Goal: Task Accomplishment & Management: Manage account settings

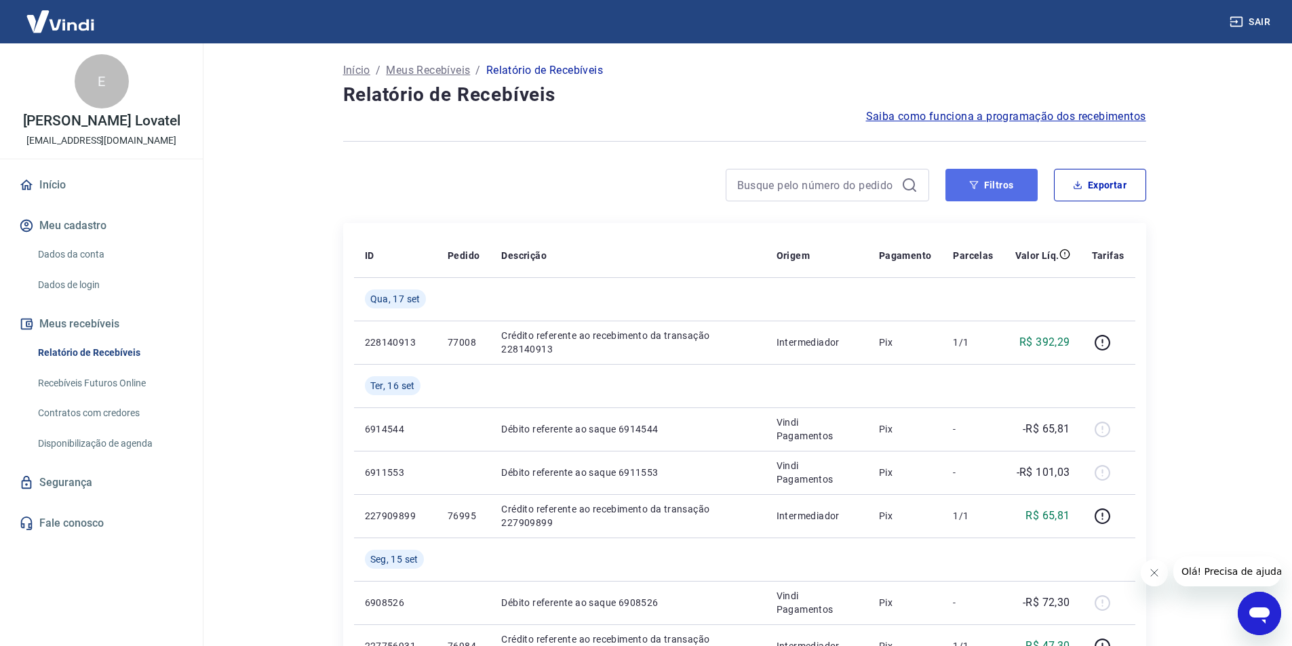
click at [1001, 196] on button "Filtros" at bounding box center [991, 185] width 92 height 33
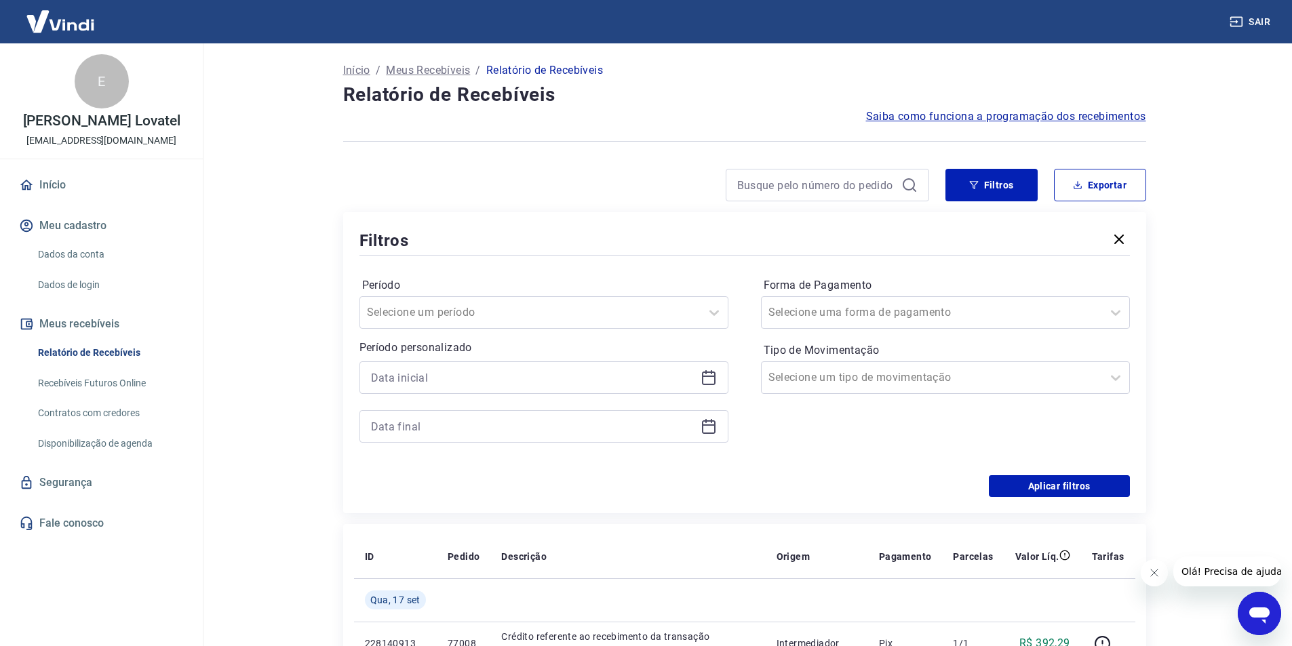
click at [710, 379] on icon at bounding box center [708, 378] width 16 height 16
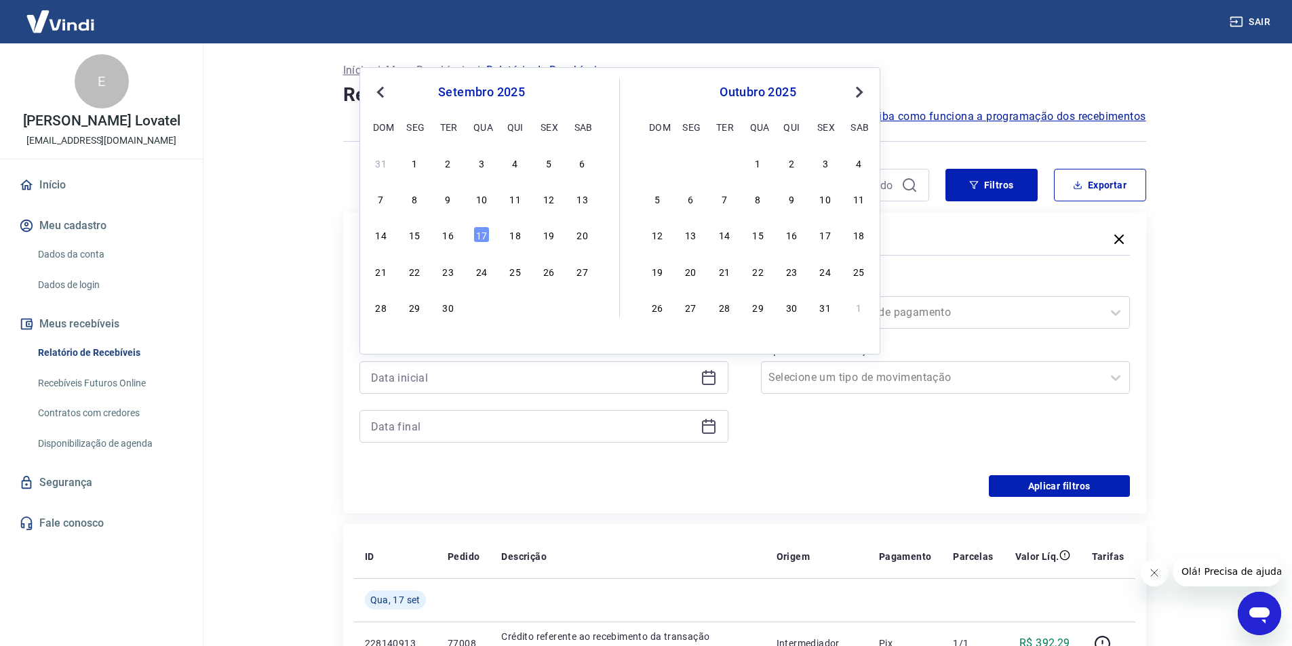
drag, startPoint x: 748, startPoint y: 408, endPoint x: 740, endPoint y: 408, distance: 8.1
click at [747, 408] on div "Período Selecione um período Período personalizado Previous Month Next Month [D…" at bounding box center [744, 366] width 770 height 217
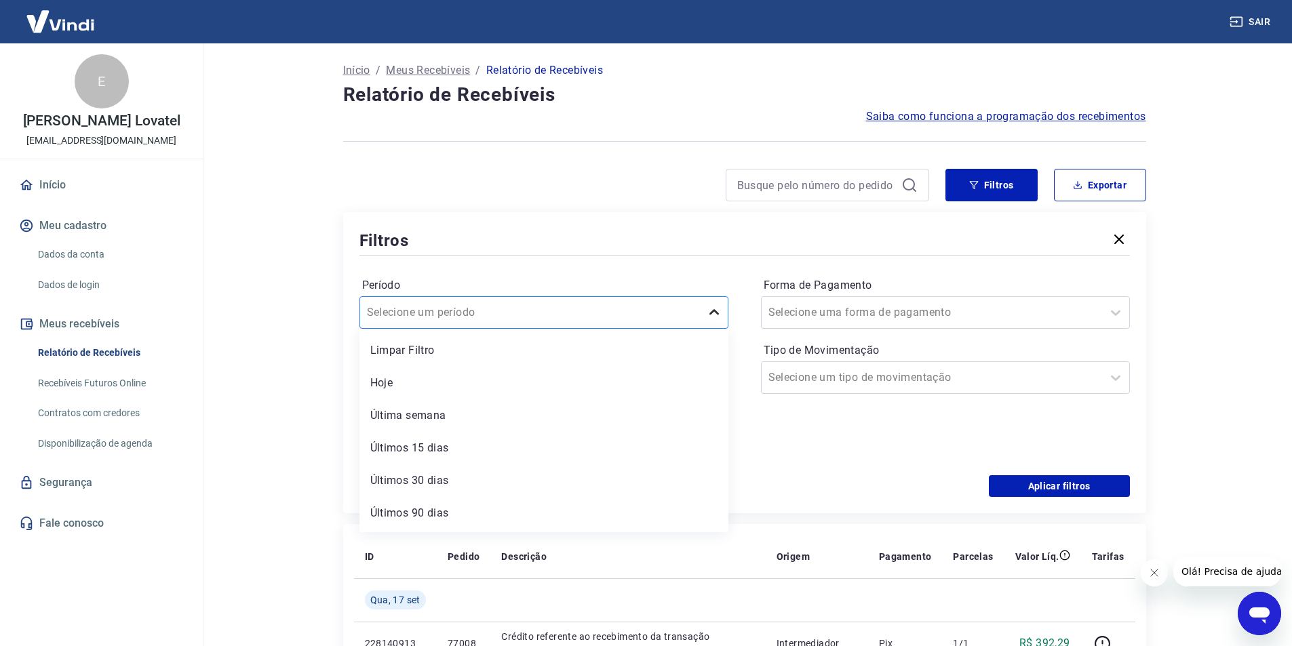
click at [709, 311] on icon at bounding box center [714, 312] width 16 height 16
click at [761, 476] on div "Aplicar filtros" at bounding box center [744, 486] width 770 height 22
click at [707, 381] on icon at bounding box center [708, 378] width 16 height 16
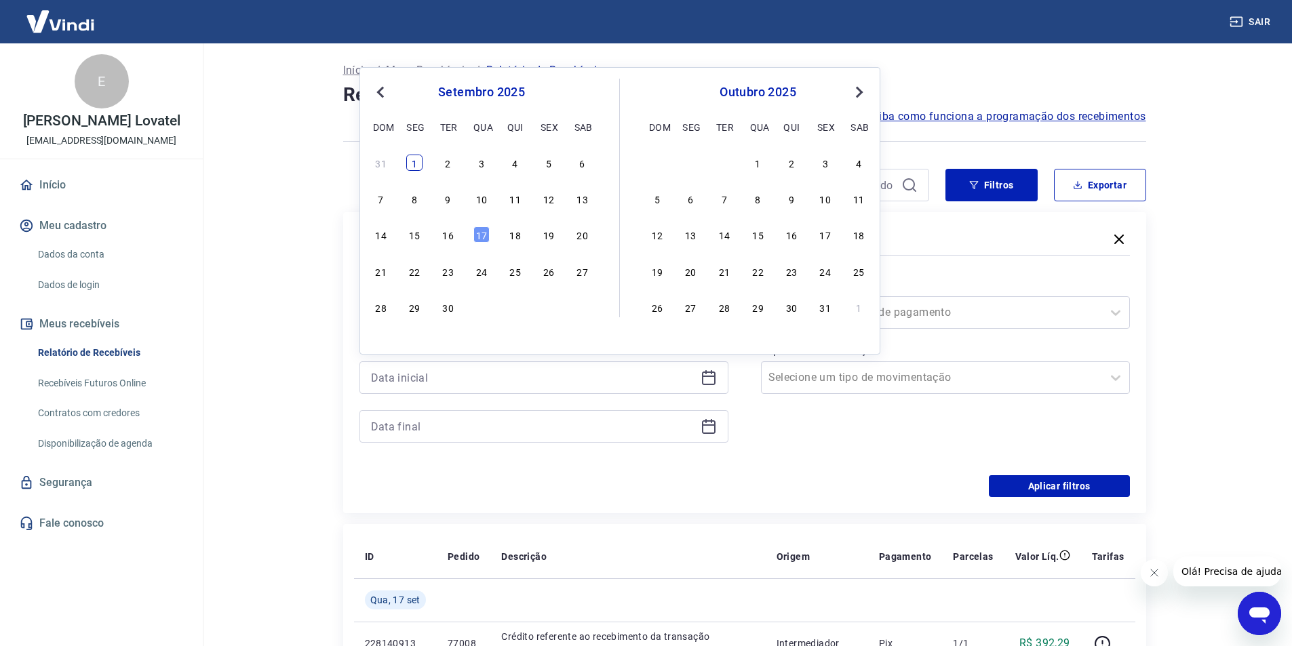
click at [416, 167] on div "1" at bounding box center [414, 163] width 16 height 16
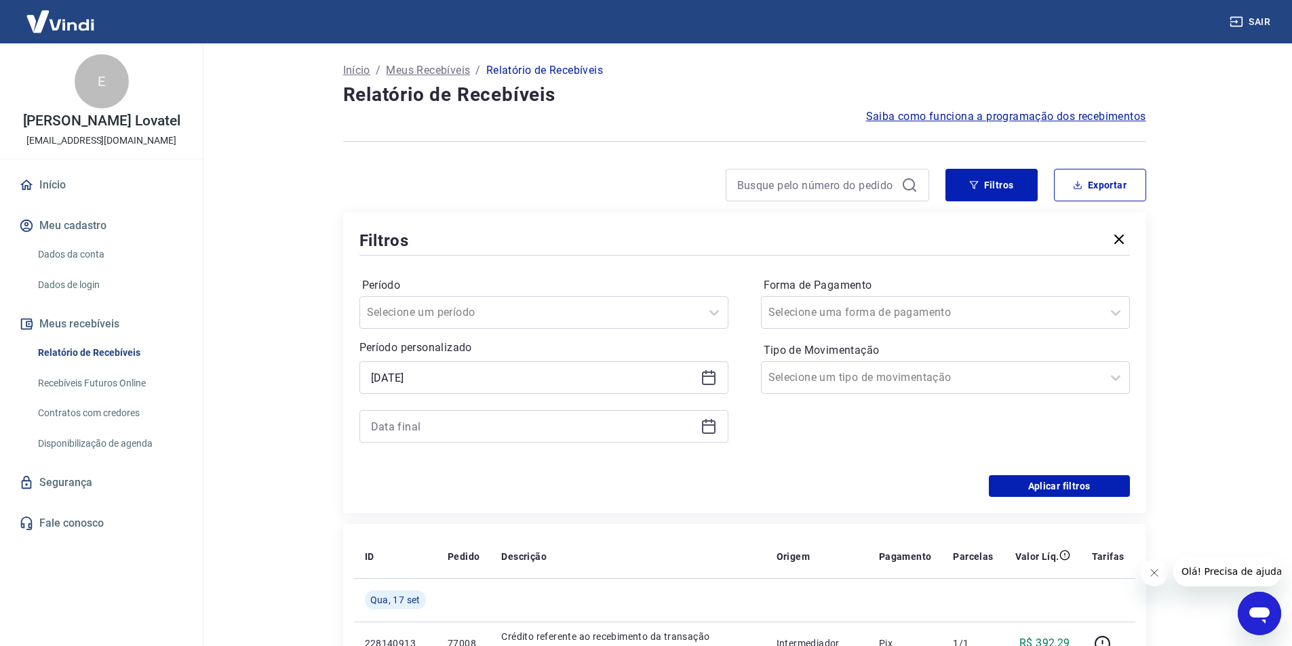
type input "[DATE]"
click at [707, 423] on icon at bounding box center [708, 426] width 16 height 16
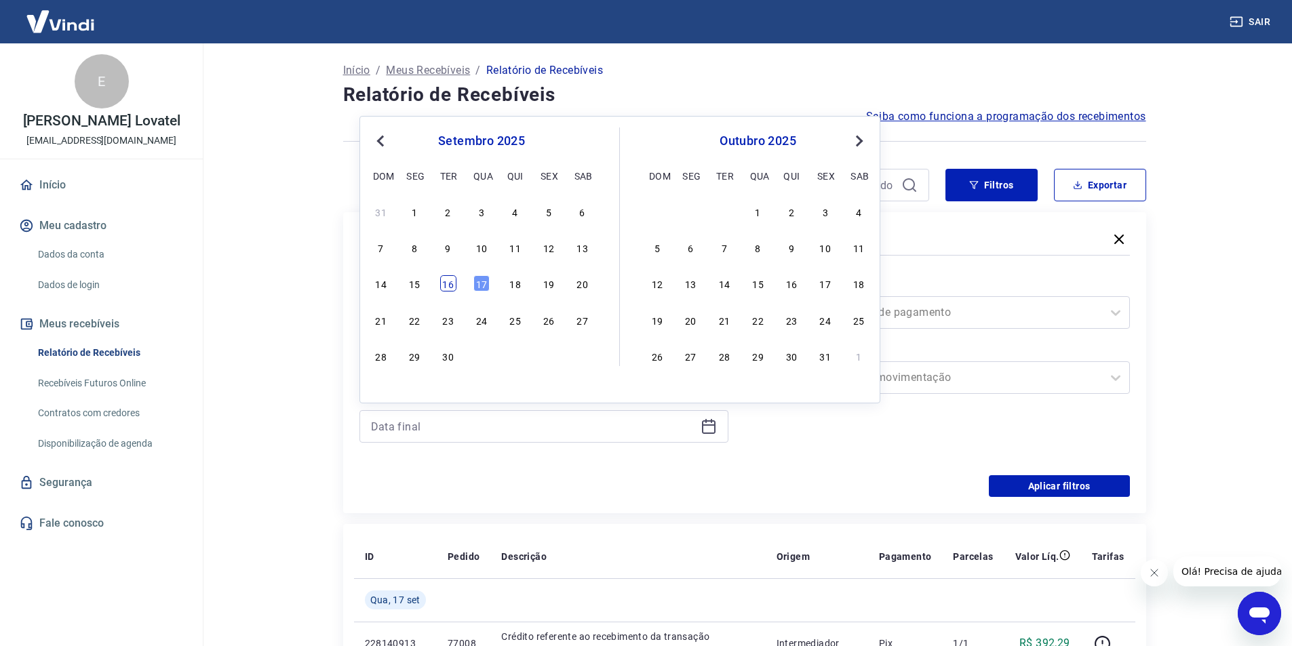
click at [450, 281] on div "16" at bounding box center [448, 283] width 16 height 16
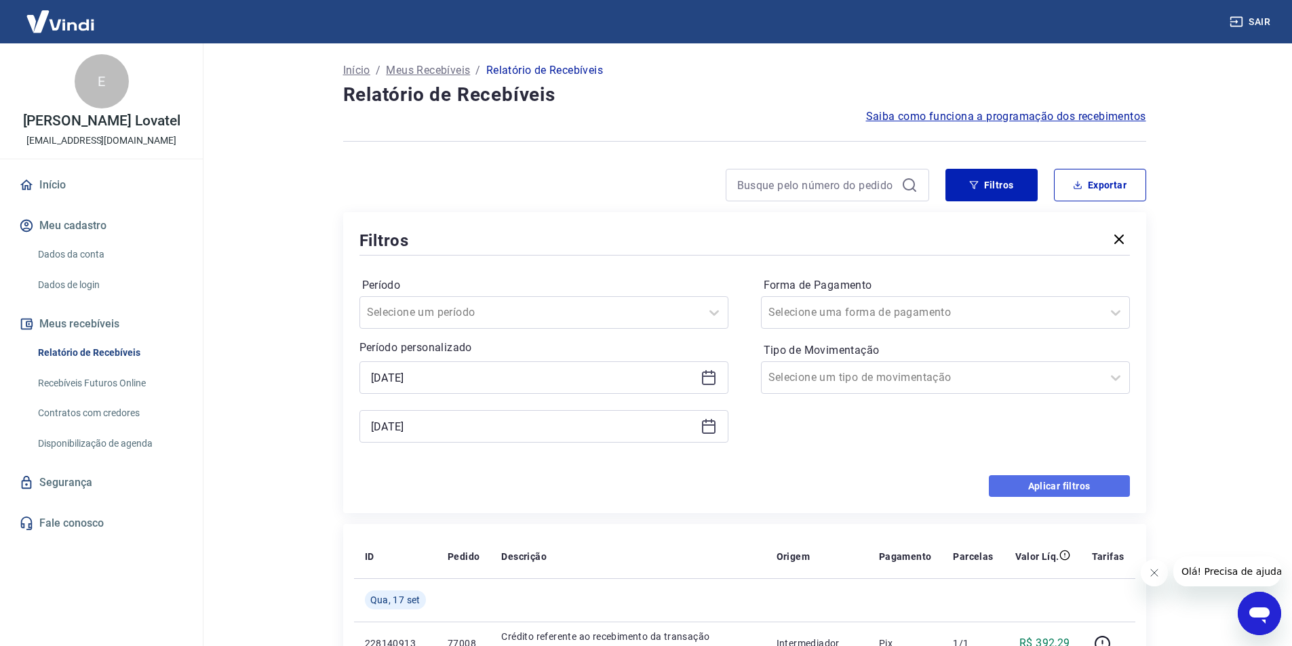
click at [1051, 483] on button "Aplicar filtros" at bounding box center [1059, 486] width 141 height 22
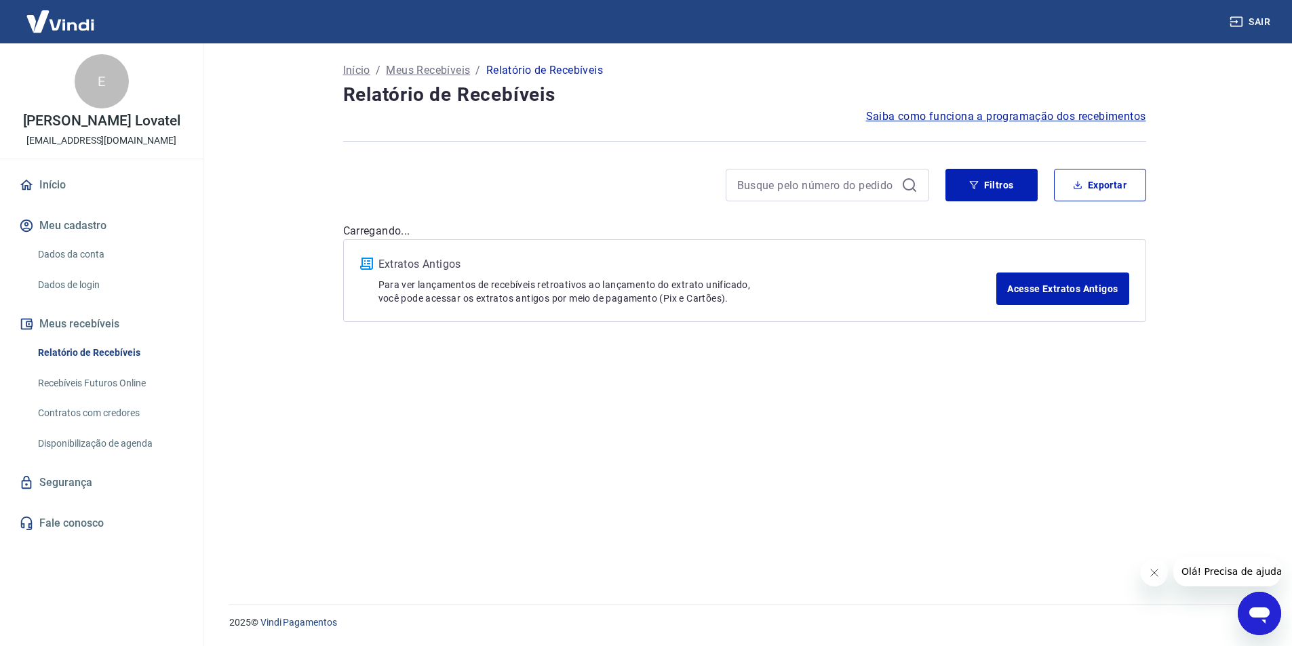
click at [1051, 483] on div "Início / Meus Recebíveis / Relatório de Recebíveis Relatório de Recebíveis Saib…" at bounding box center [744, 315] width 835 height 544
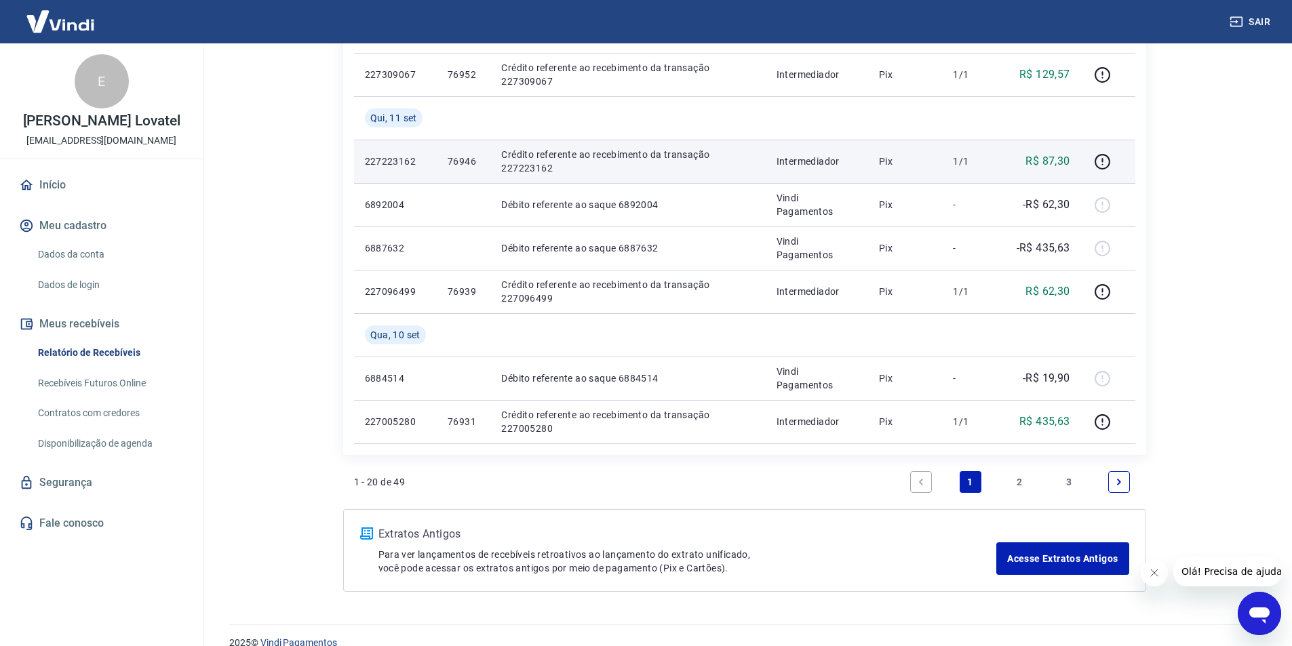
scroll to position [915, 0]
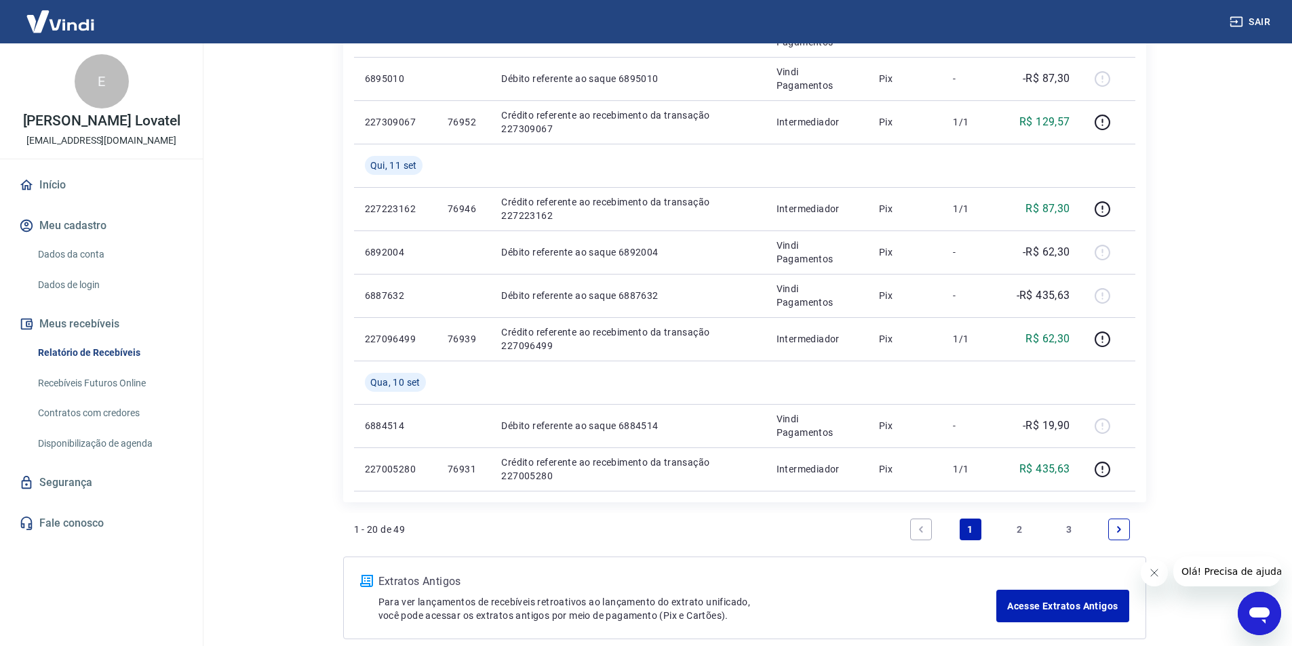
click at [1069, 530] on link "3" at bounding box center [1069, 530] width 22 height 22
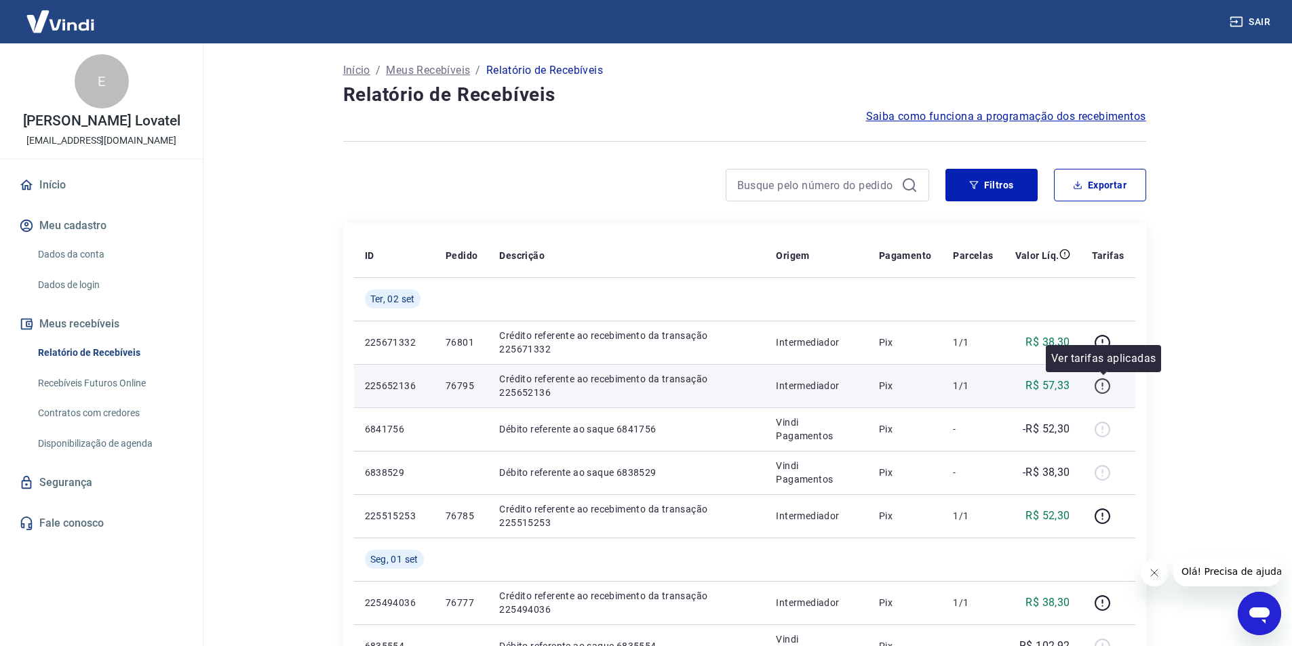
click at [1105, 390] on icon "button" at bounding box center [1102, 386] width 17 height 17
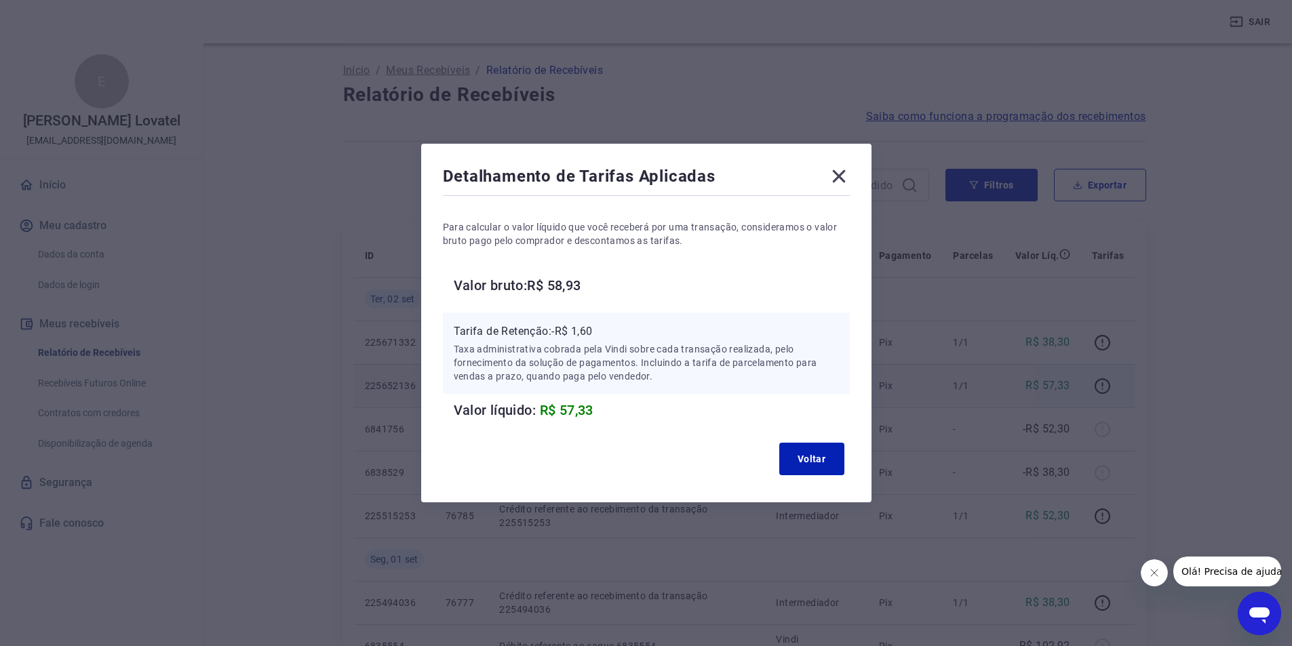
click at [841, 182] on icon at bounding box center [839, 176] width 22 height 22
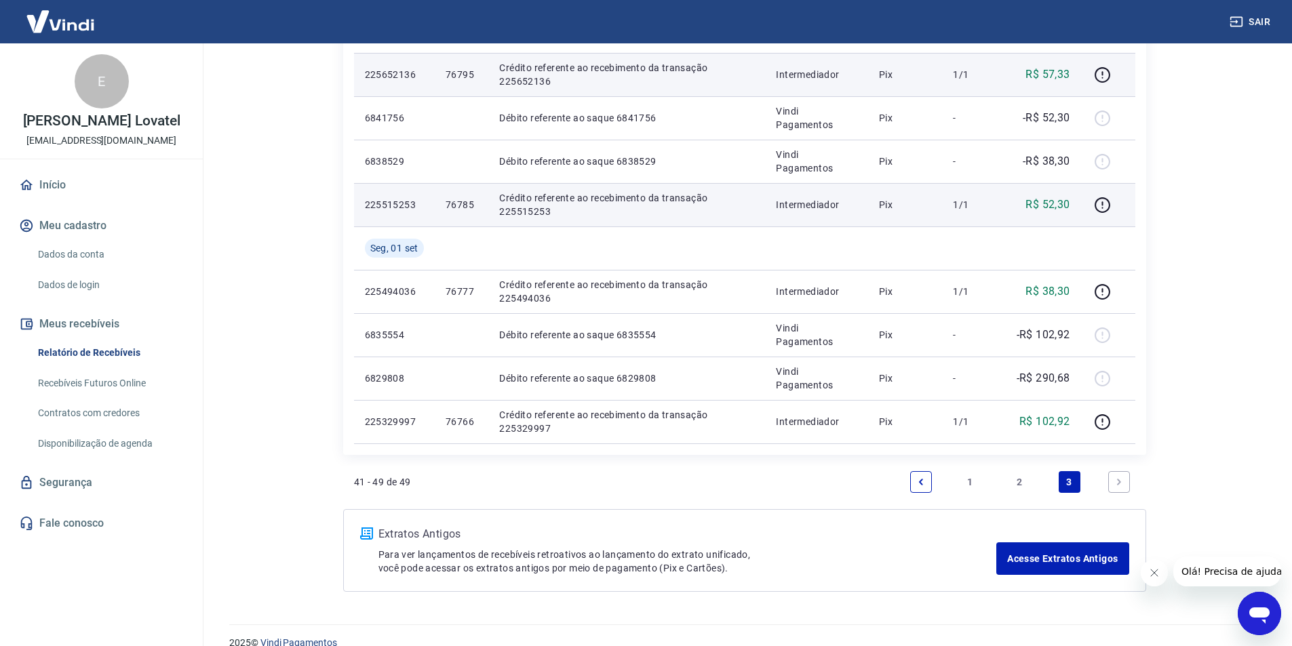
scroll to position [332, 0]
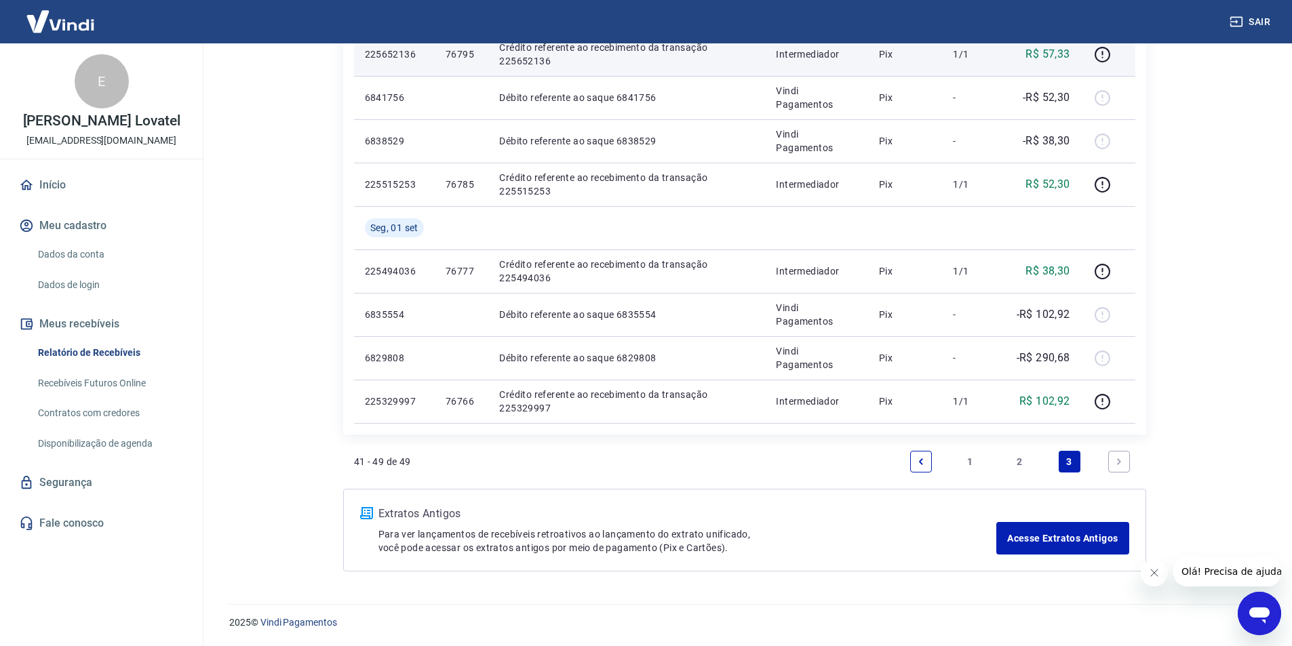
click at [1018, 463] on link "2" at bounding box center [1020, 462] width 22 height 22
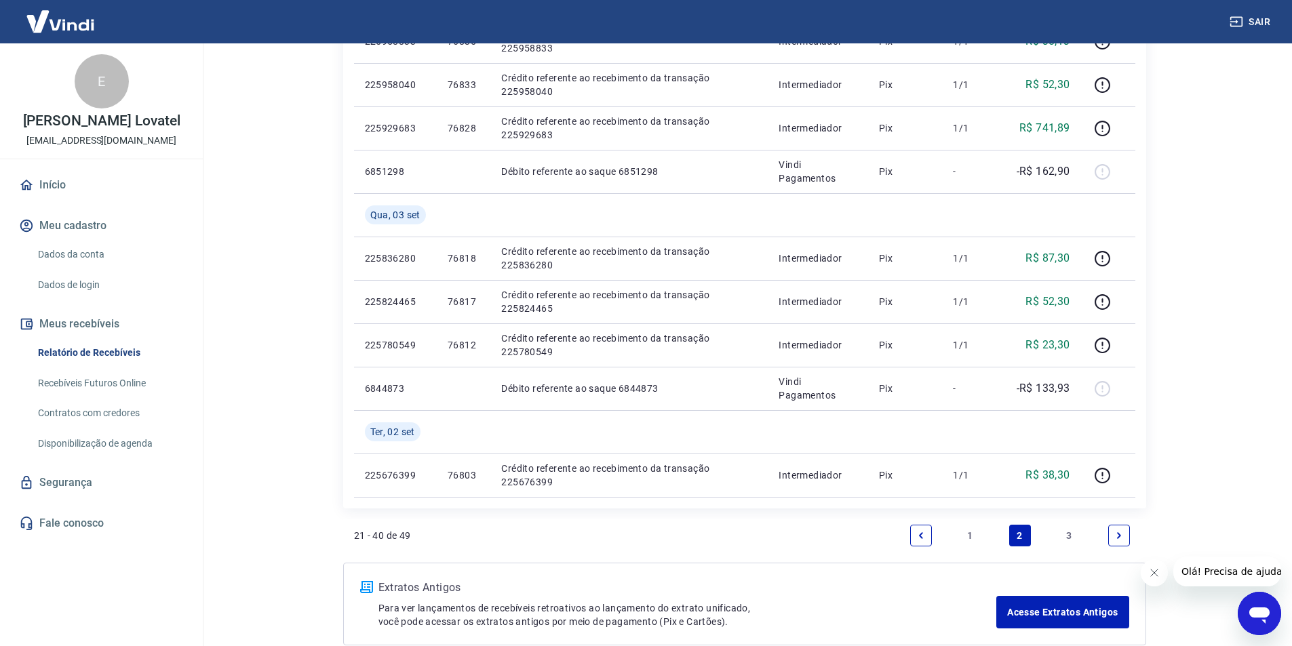
scroll to position [1069, 0]
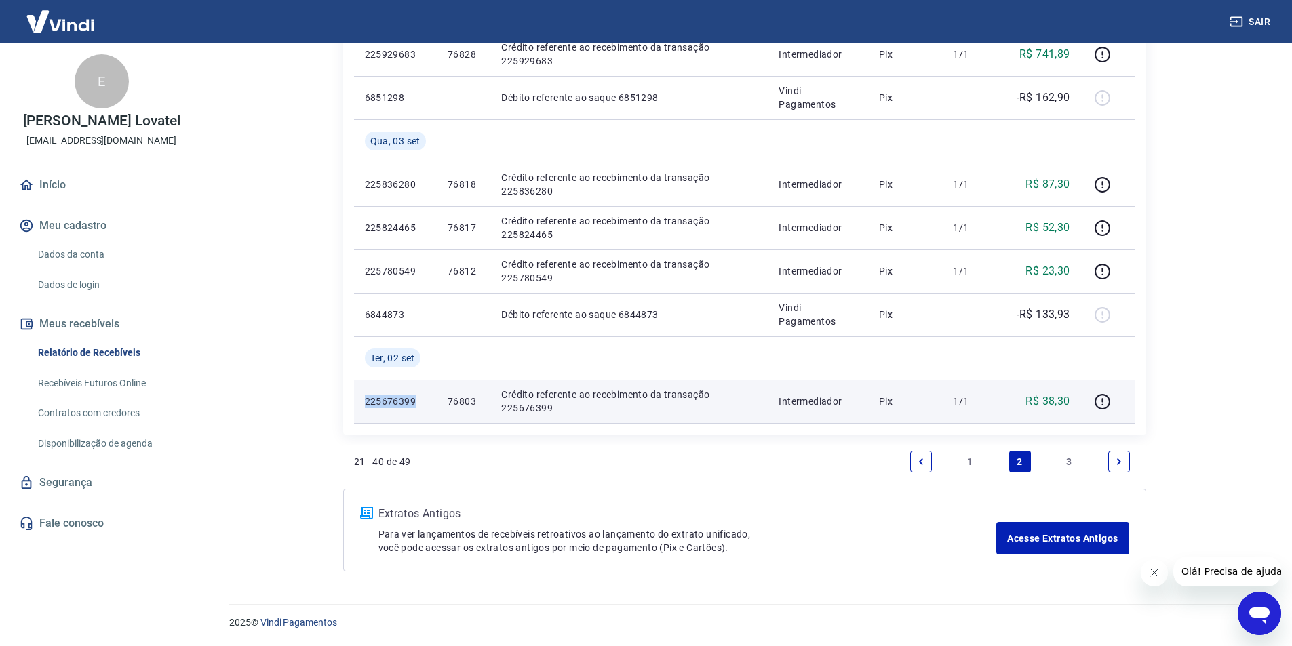
drag, startPoint x: 416, startPoint y: 401, endPoint x: 361, endPoint y: 408, distance: 56.0
click at [357, 415] on td "225676399" at bounding box center [395, 401] width 83 height 43
copy p "225676399"
drag, startPoint x: 480, startPoint y: 401, endPoint x: 448, endPoint y: 400, distance: 32.6
click at [448, 400] on td "76803" at bounding box center [464, 401] width 54 height 43
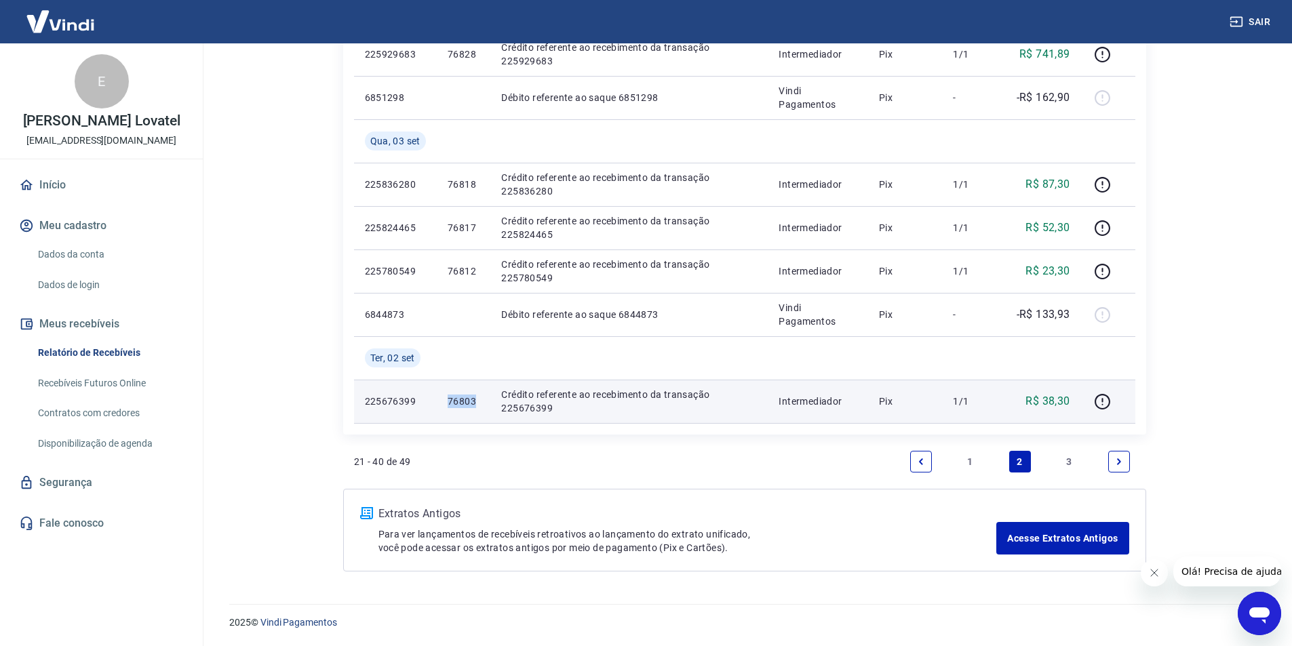
copy p "76803"
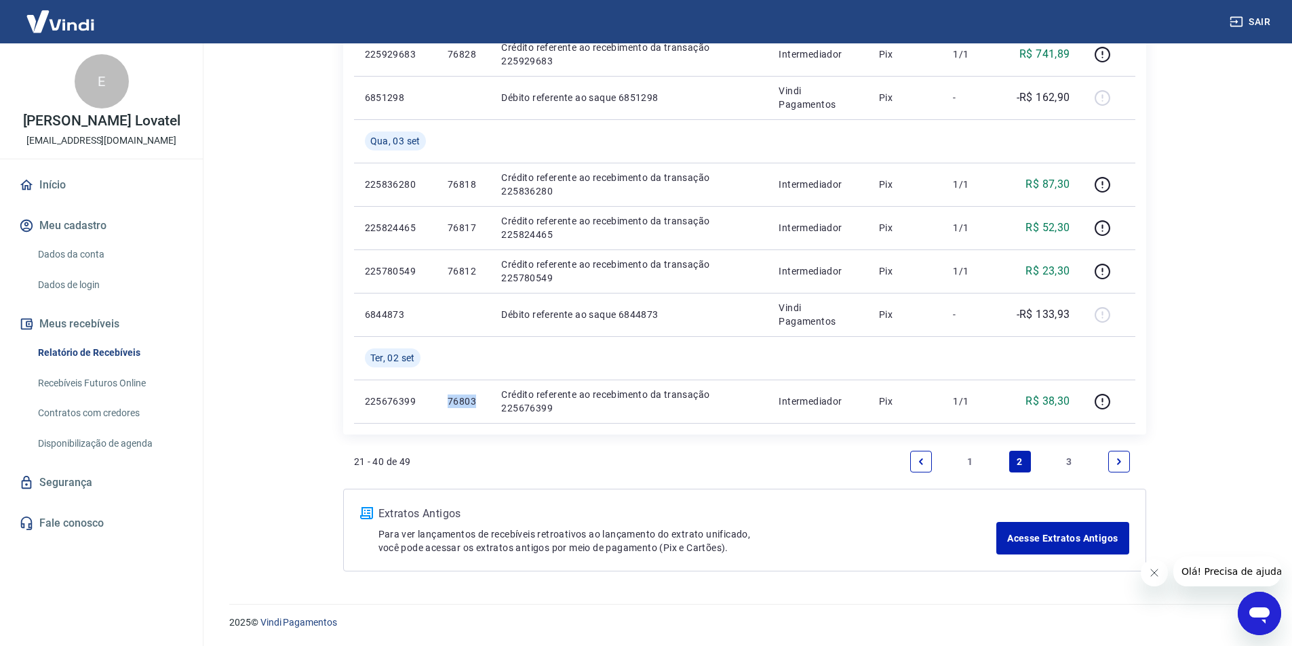
click at [843, 512] on p "Extratos Antigos" at bounding box center [687, 514] width 618 height 16
click at [1115, 467] on link "Next page" at bounding box center [1119, 462] width 22 height 22
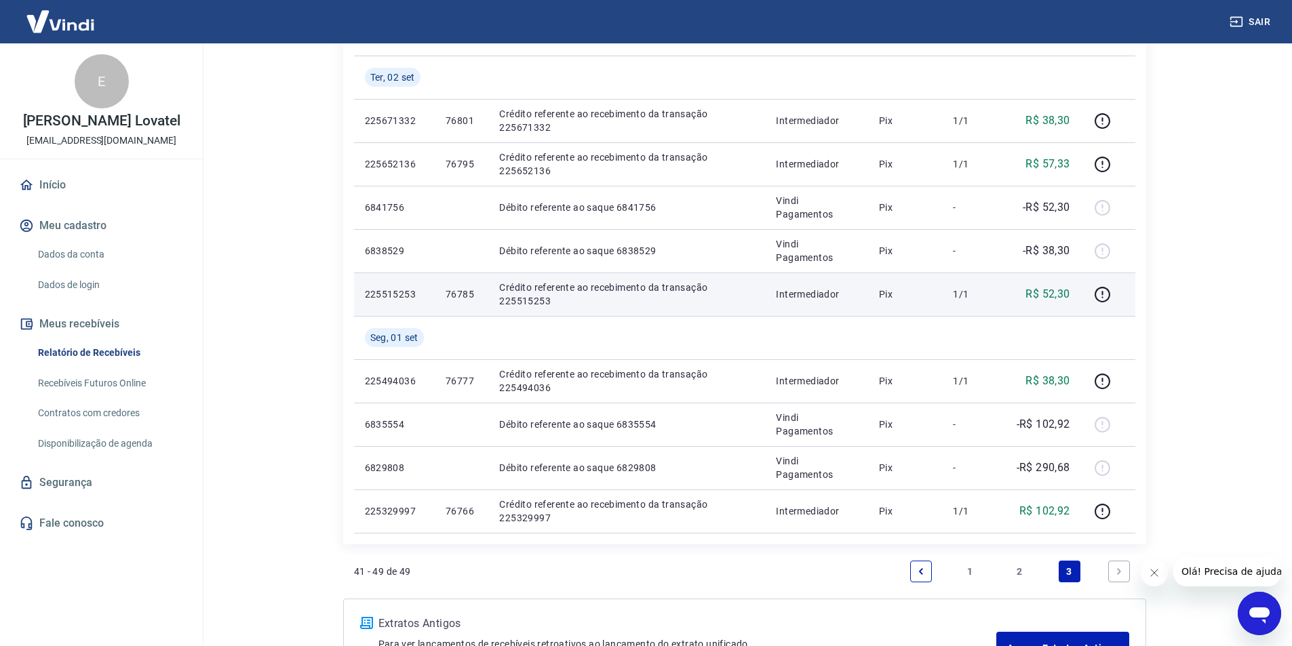
scroll to position [196, 0]
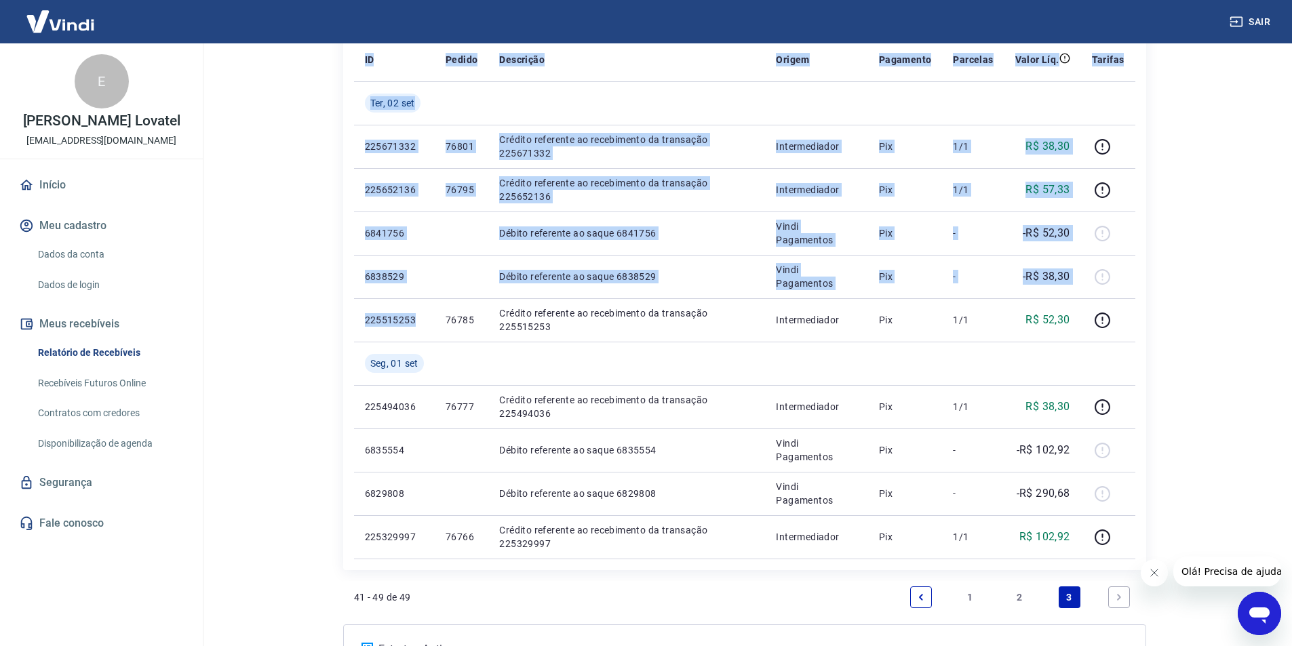
drag, startPoint x: 414, startPoint y: 318, endPoint x: 344, endPoint y: 318, distance: 69.8
click at [344, 318] on div "ID Pedido Descrição Origem Pagamento Parcelas Valor Líq. Tarifas [DATE] 2256713…" at bounding box center [744, 298] width 803 height 543
click at [311, 317] on div "Início / Meus Recebíveis / Relatório de Recebíveis Relatório de Recebíveis Saib…" at bounding box center [745, 285] width 868 height 876
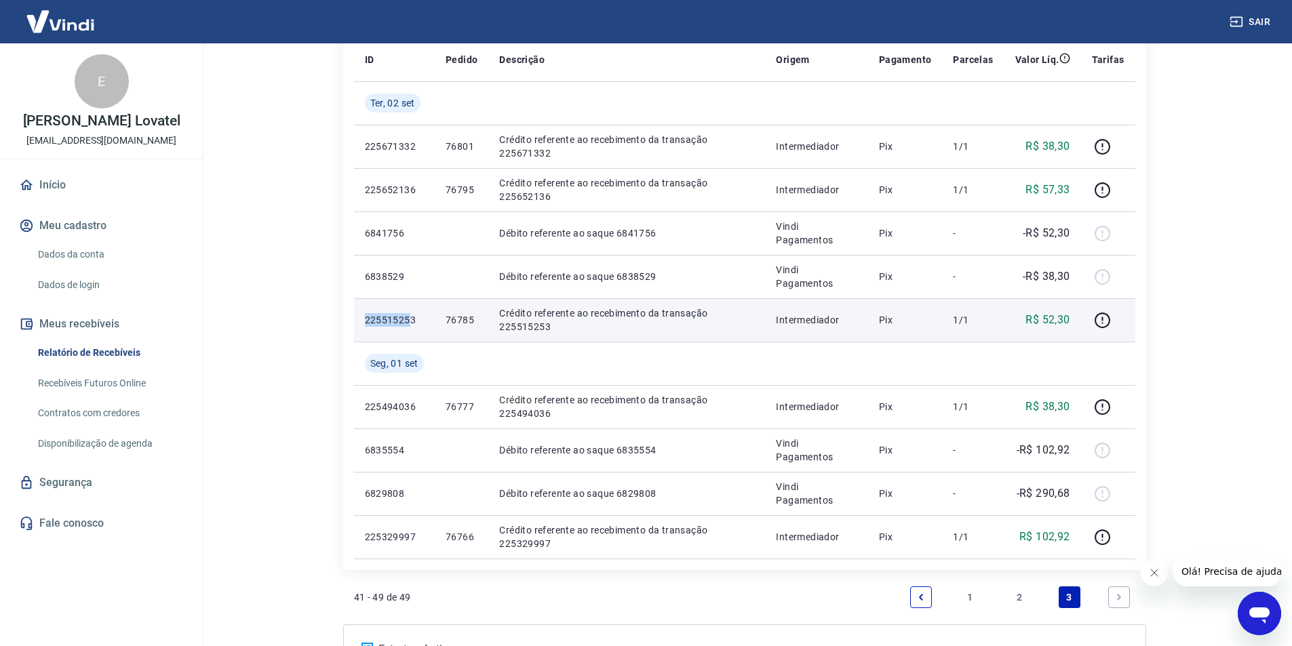
drag, startPoint x: 412, startPoint y: 321, endPoint x: 363, endPoint y: 322, distance: 48.8
click at [363, 322] on td "225515253" at bounding box center [394, 319] width 81 height 43
click at [372, 321] on p "225515253" at bounding box center [394, 320] width 59 height 14
drag, startPoint x: 364, startPoint y: 319, endPoint x: 421, endPoint y: 319, distance: 57.0
click at [421, 319] on p "225515253" at bounding box center [394, 320] width 59 height 14
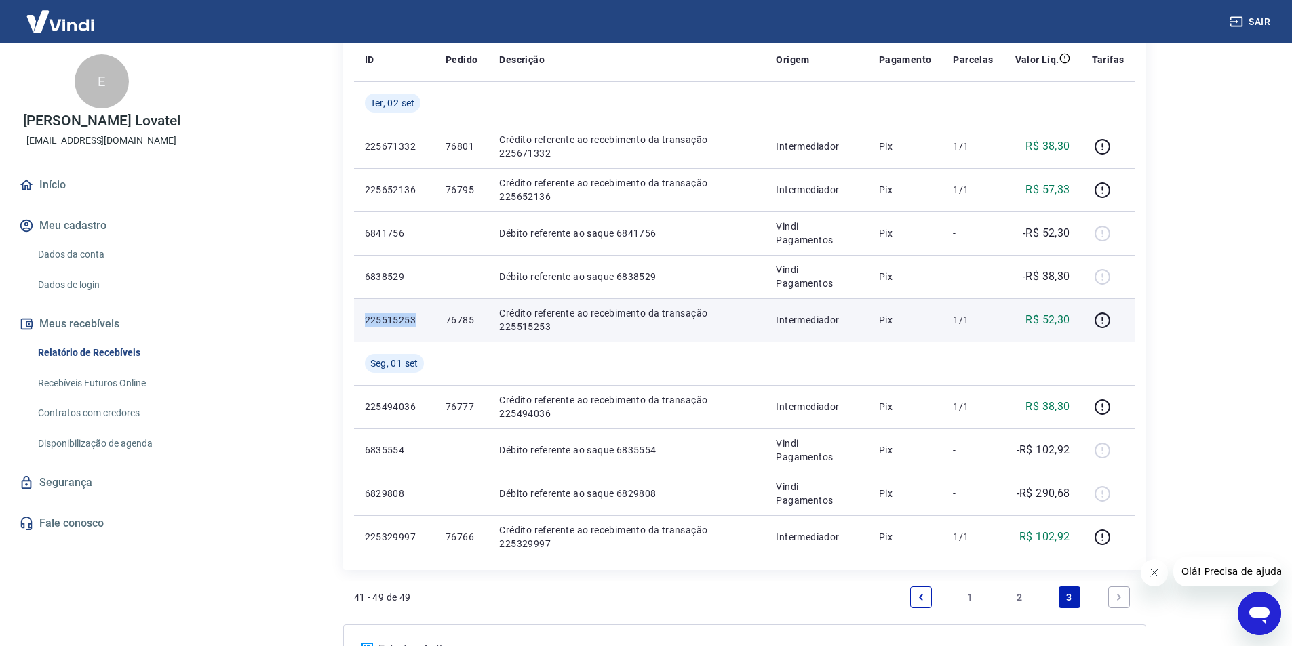
copy p "225515253"
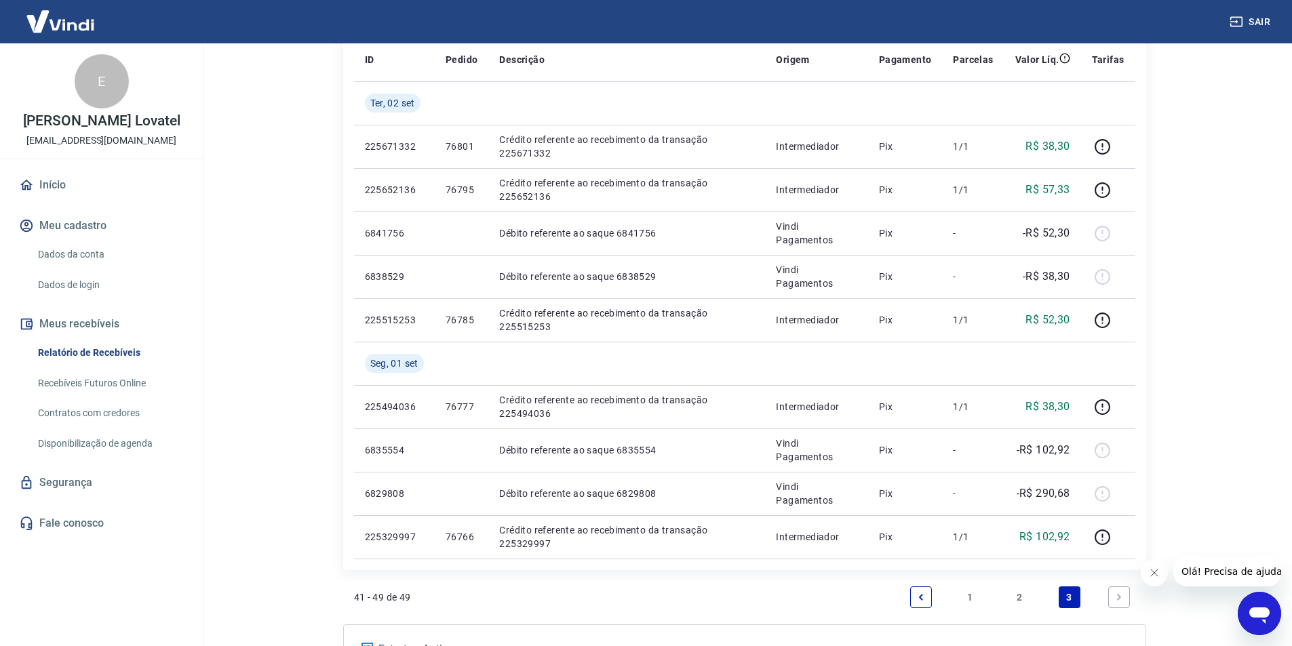
click at [1018, 595] on link "2" at bounding box center [1020, 598] width 22 height 22
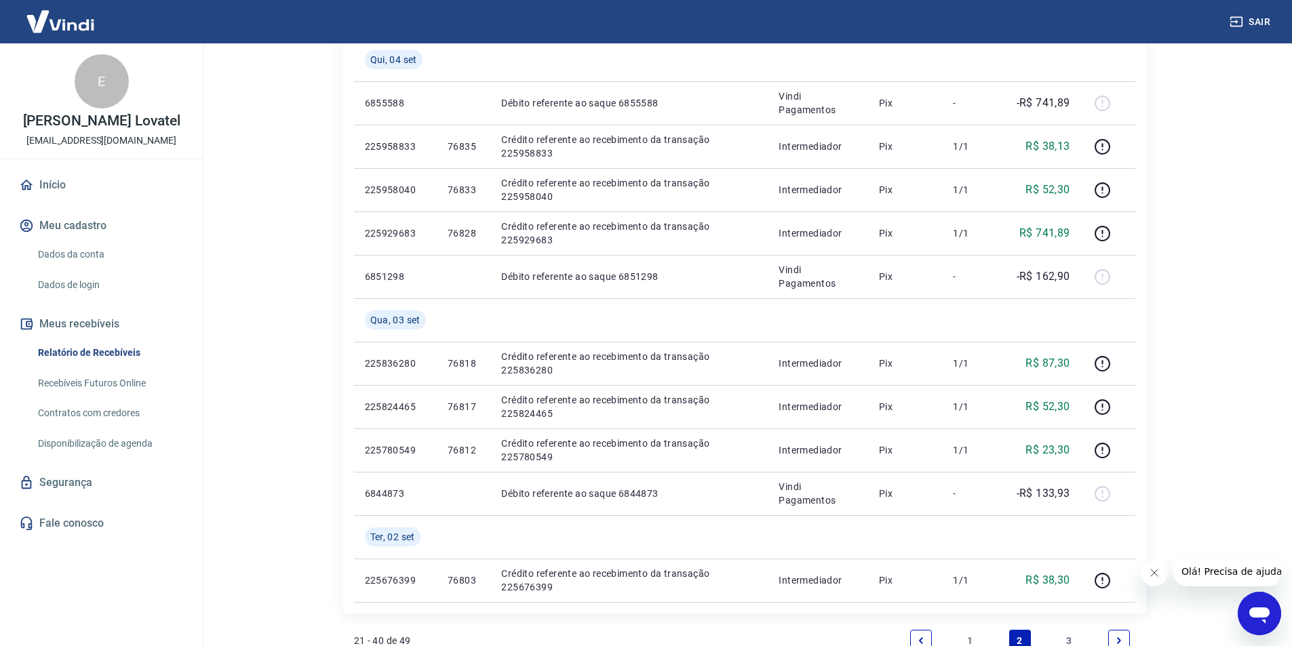
scroll to position [866, 0]
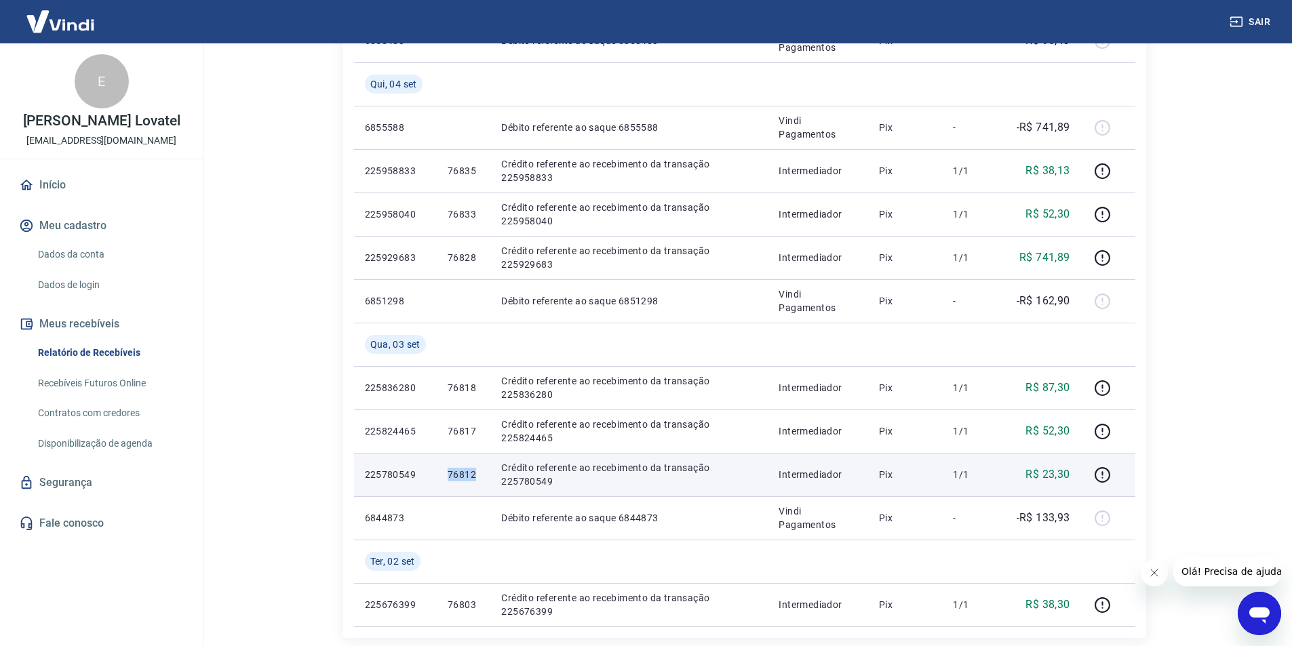
drag, startPoint x: 477, startPoint y: 473, endPoint x: 445, endPoint y: 475, distance: 31.9
click at [445, 475] on td "76812" at bounding box center [464, 474] width 54 height 43
click at [1103, 479] on icon "button" at bounding box center [1102, 474] width 17 height 17
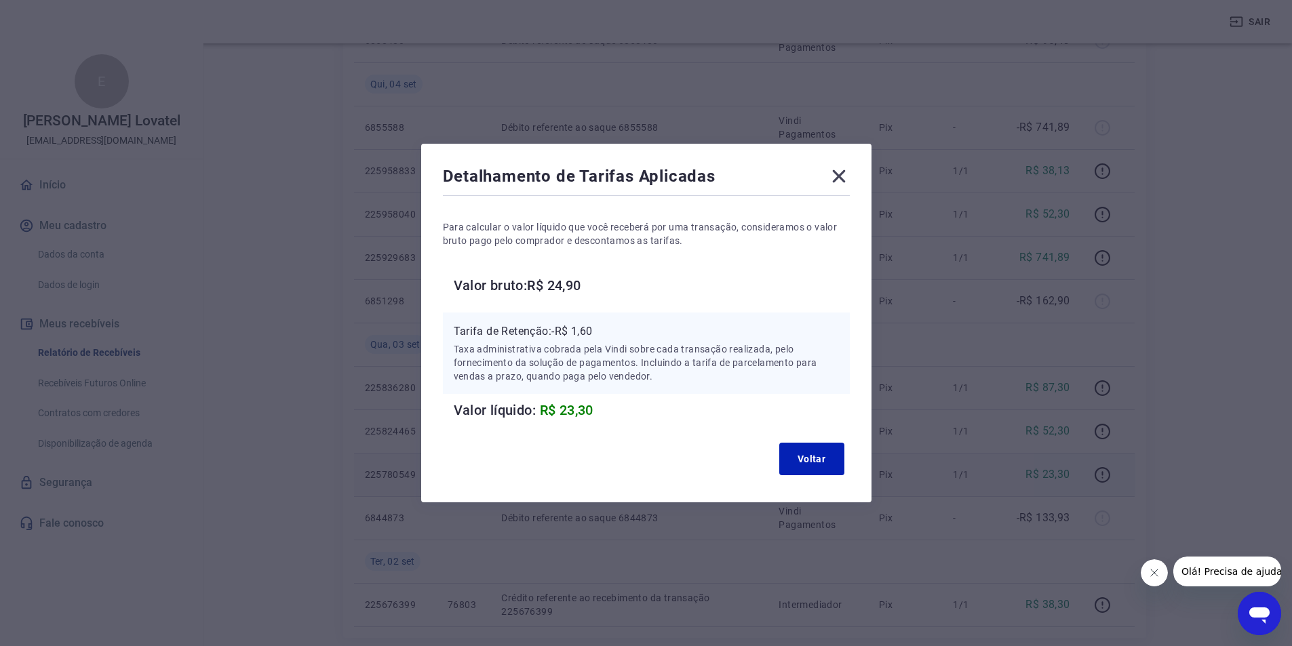
click at [848, 176] on icon at bounding box center [839, 176] width 22 height 22
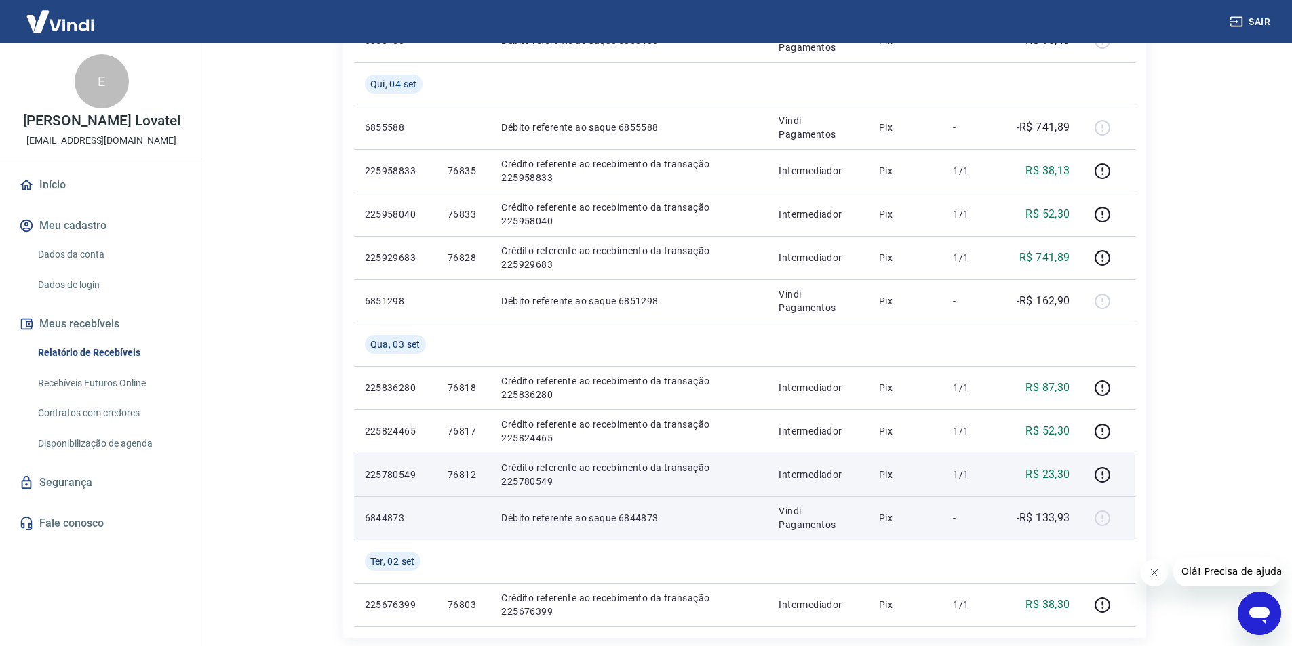
click at [1027, 516] on p "-R$ 133,93" at bounding box center [1043, 518] width 54 height 16
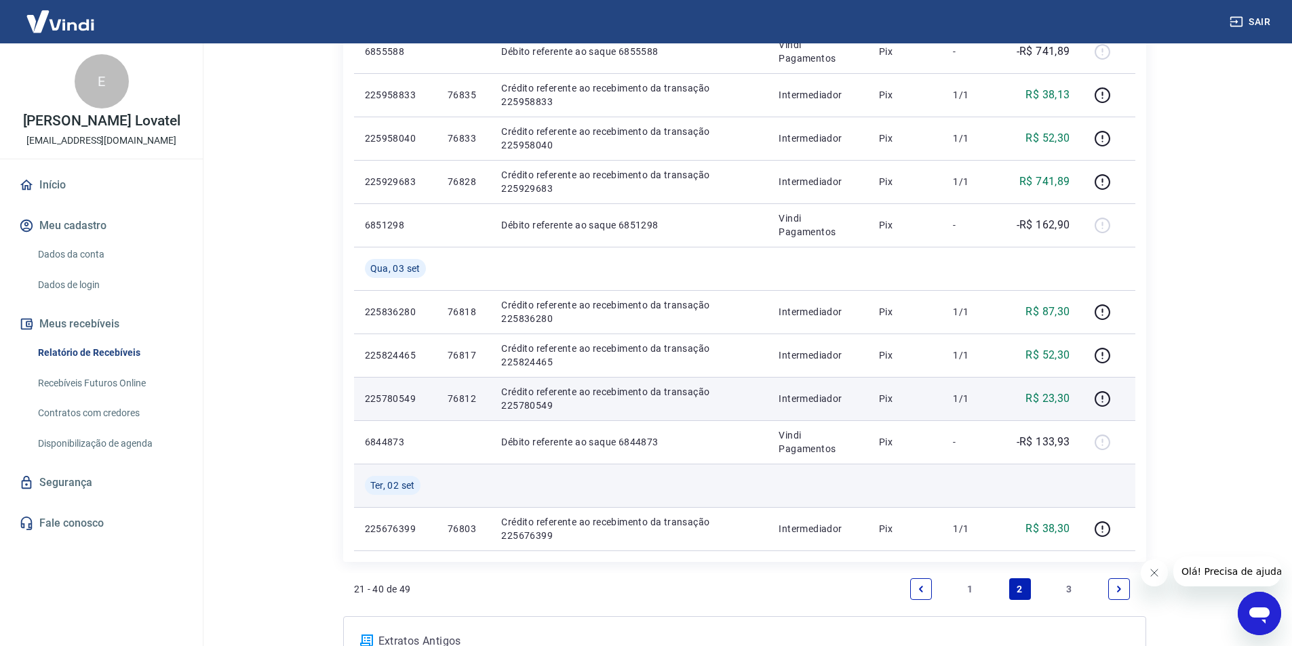
scroll to position [1001, 0]
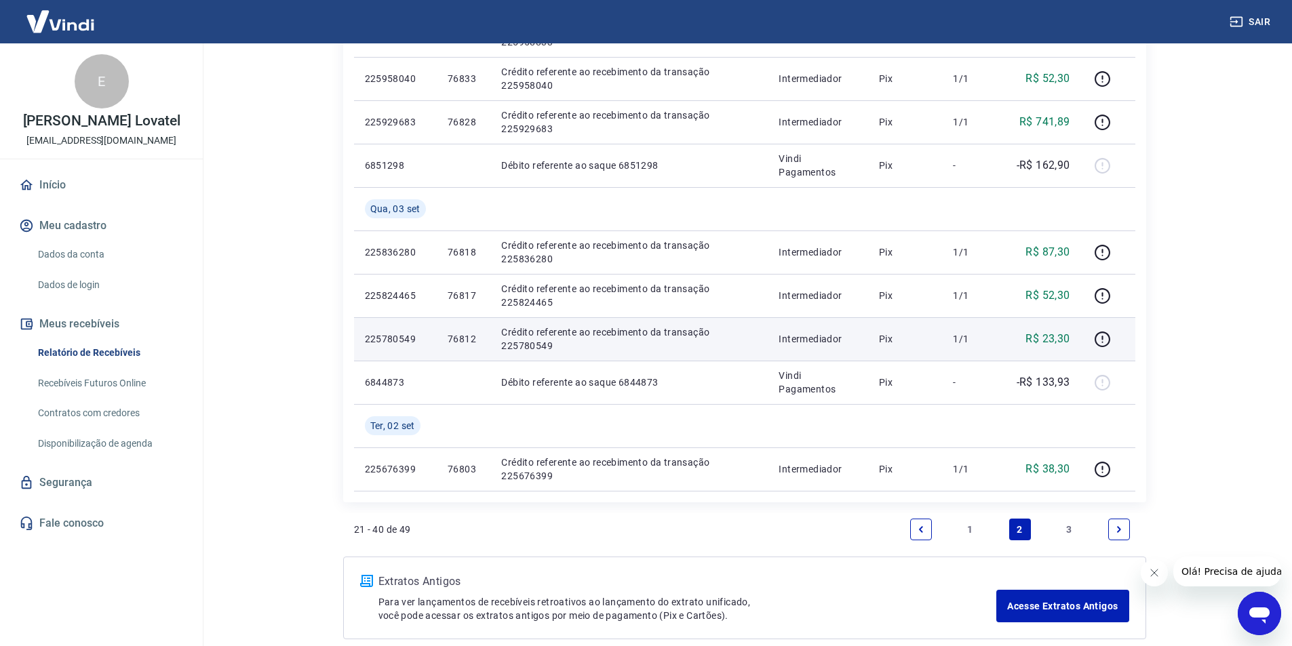
drag, startPoint x: 1062, startPoint y: 534, endPoint x: 1072, endPoint y: 532, distance: 10.4
click at [1062, 534] on link "3" at bounding box center [1069, 530] width 22 height 22
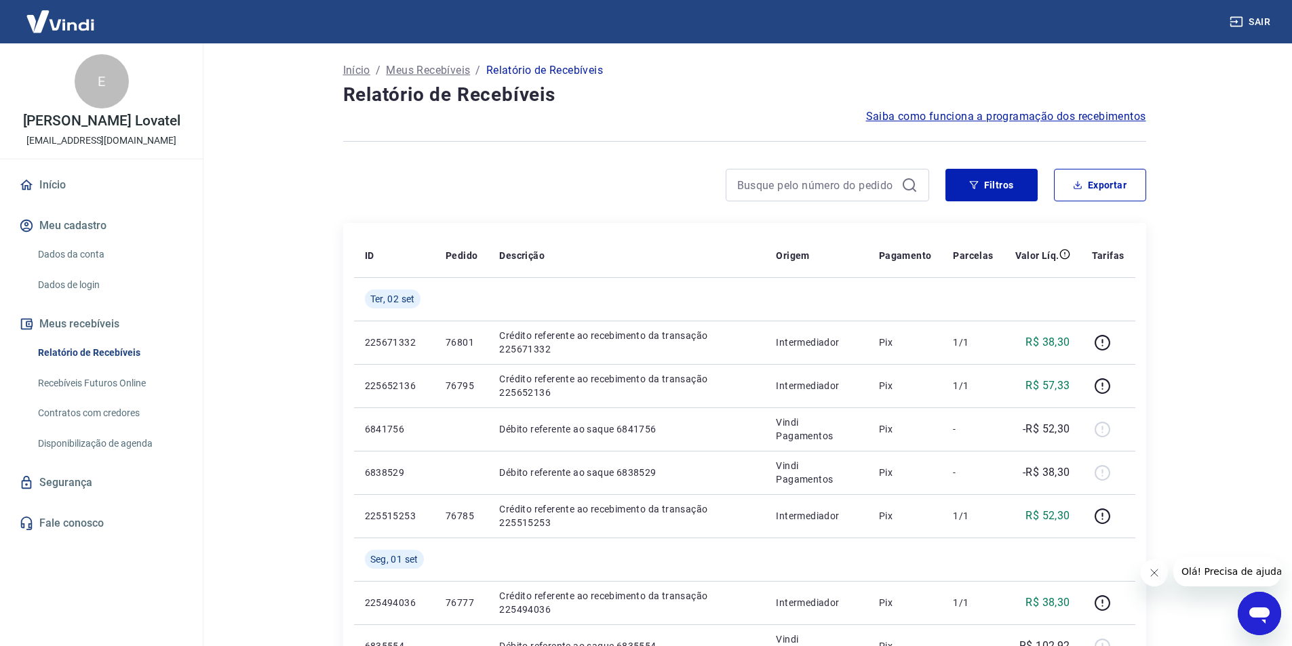
click at [306, 301] on main "Início / Meus Recebíveis / Relatório de Recebíveis Relatório de Recebíveis Saib…" at bounding box center [744, 344] width 1095 height 603
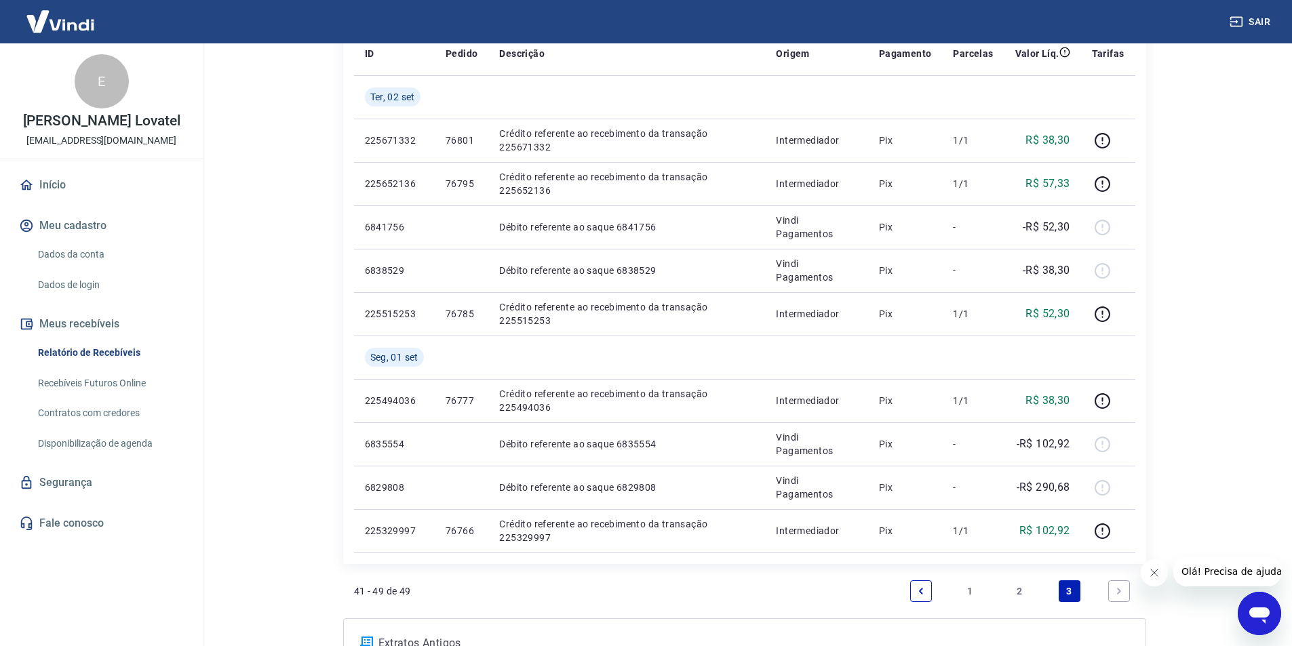
scroll to position [203, 0]
click at [1019, 584] on link "2" at bounding box center [1020, 590] width 22 height 22
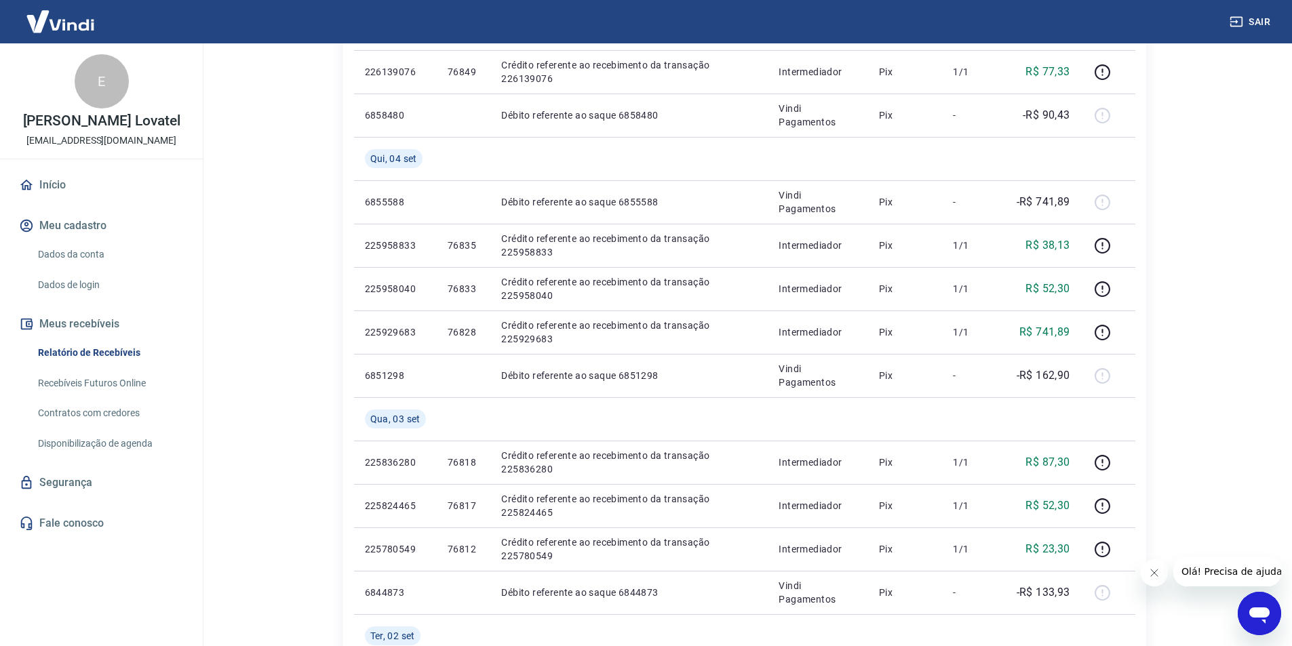
scroll to position [1069, 0]
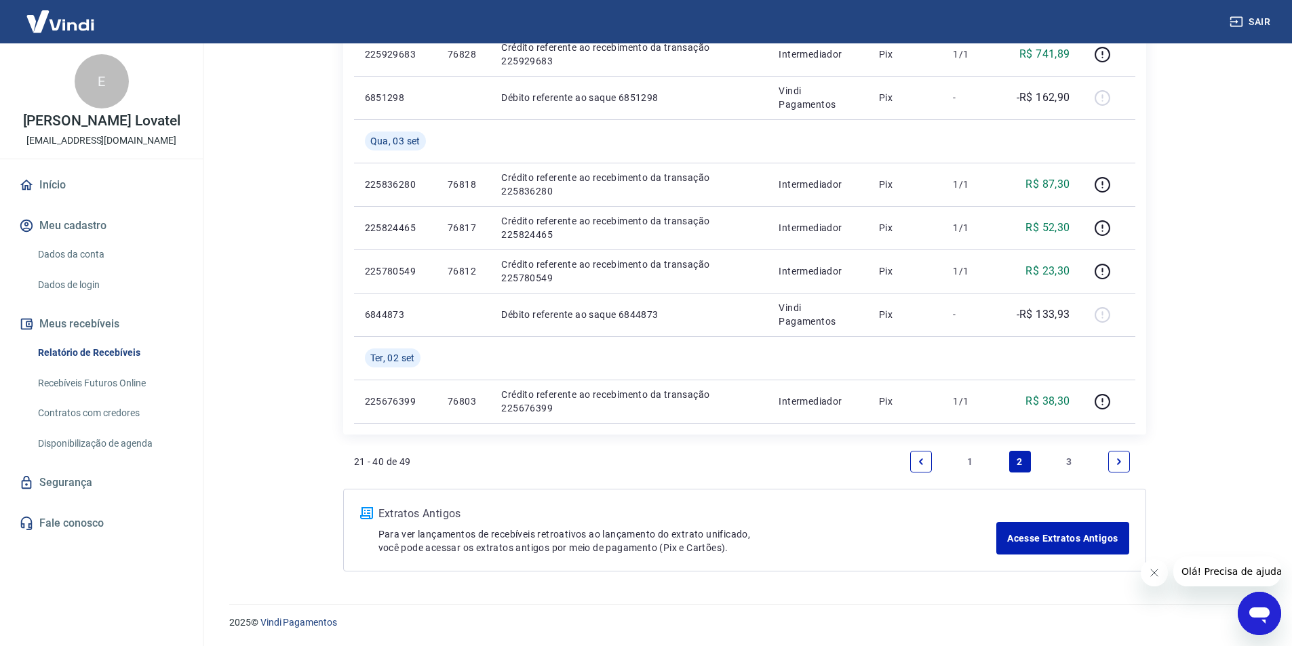
click at [1121, 462] on icon "Next page" at bounding box center [1118, 461] width 9 height 9
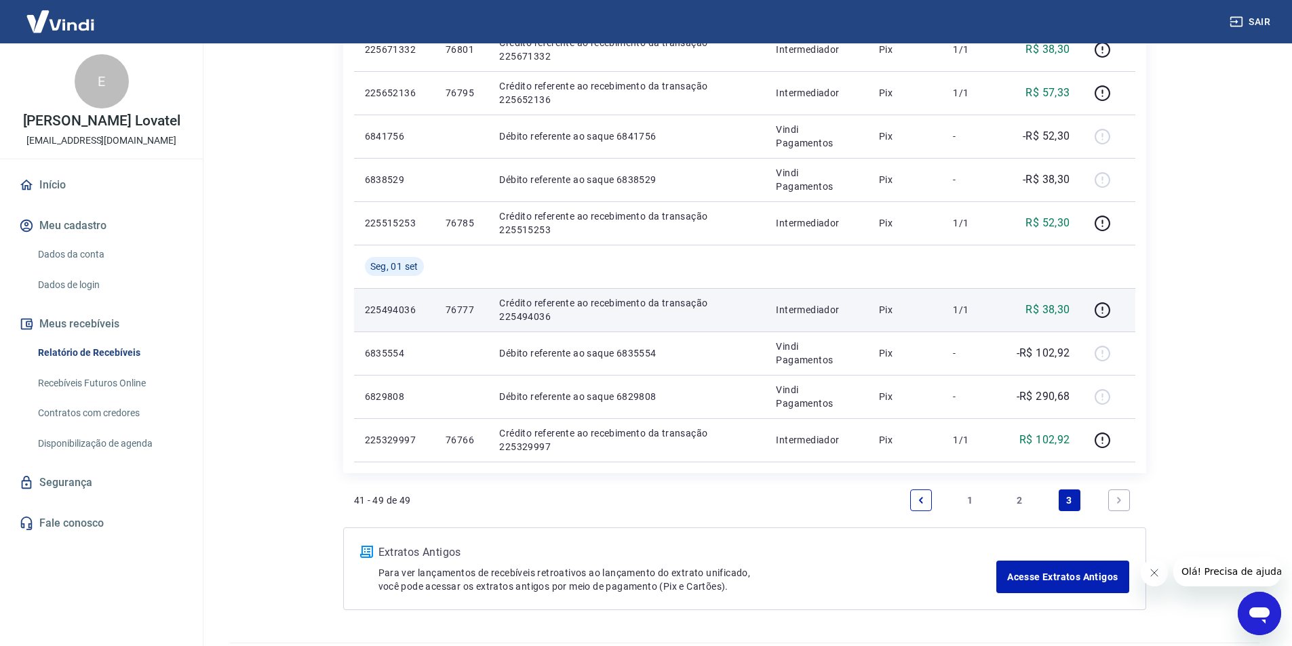
scroll to position [332, 0]
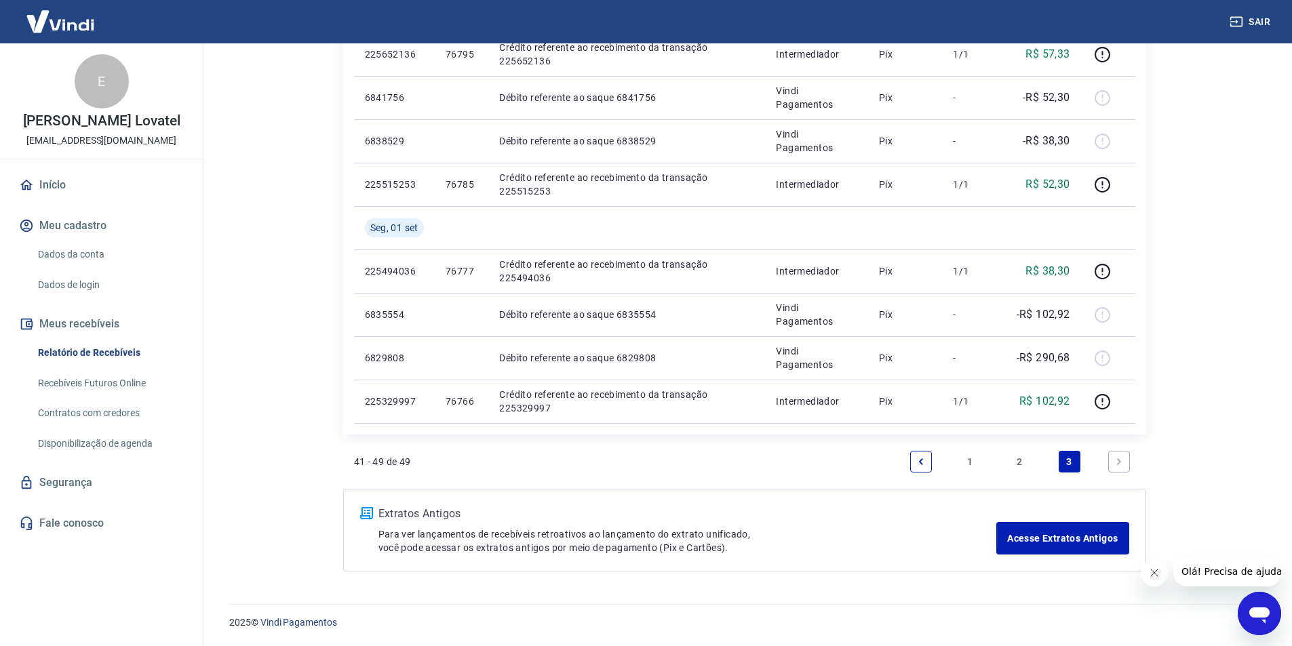
click at [1024, 462] on link "2" at bounding box center [1020, 462] width 22 height 22
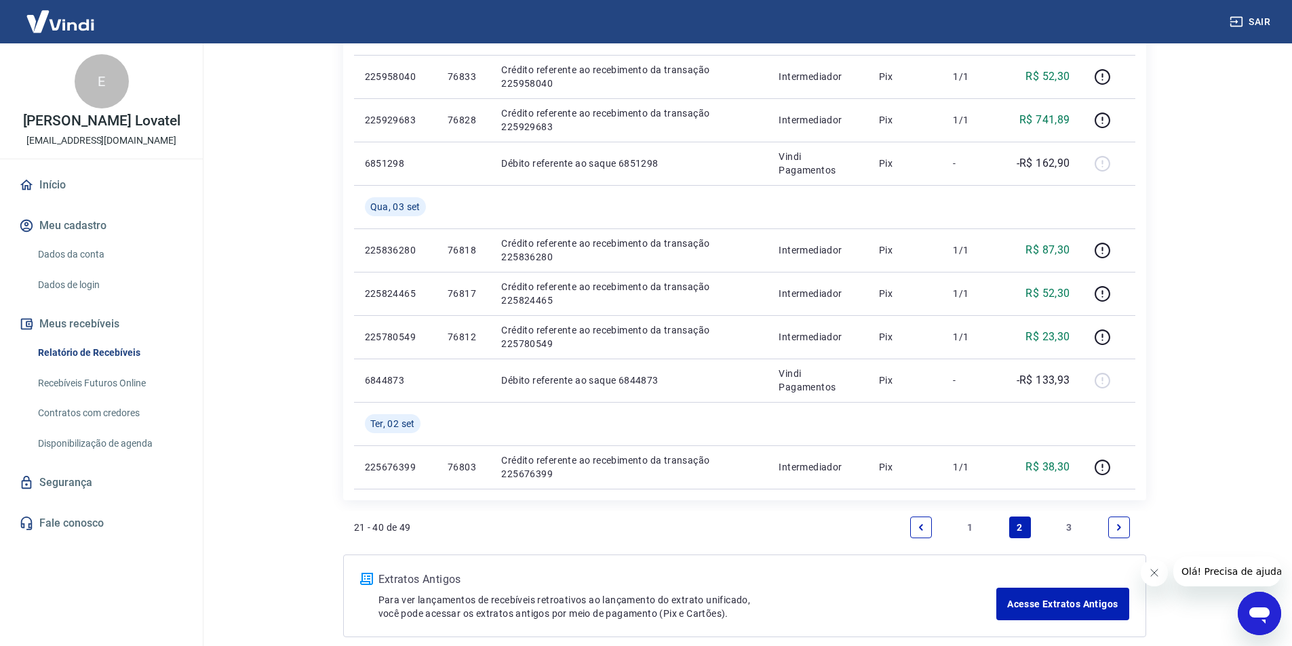
scroll to position [1017, 0]
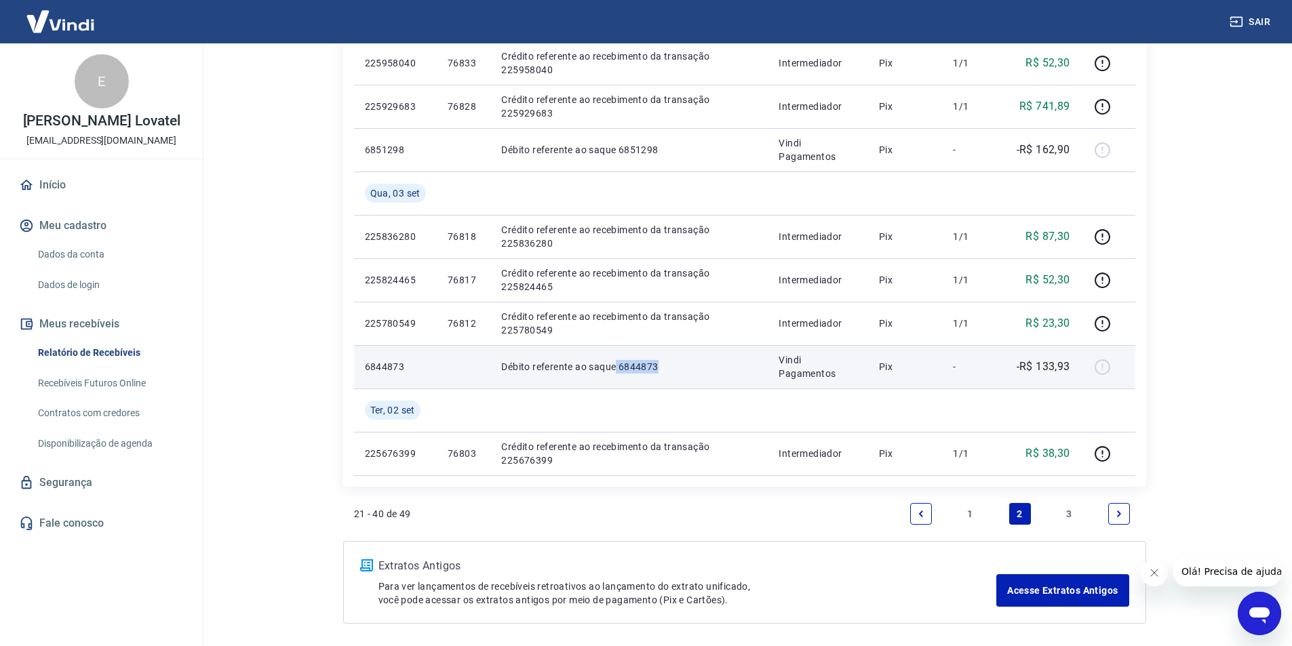
drag, startPoint x: 616, startPoint y: 365, endPoint x: 660, endPoint y: 365, distance: 44.8
click at [660, 365] on p "Débito referente ao saque 6844873" at bounding box center [629, 367] width 256 height 14
copy p "6844873"
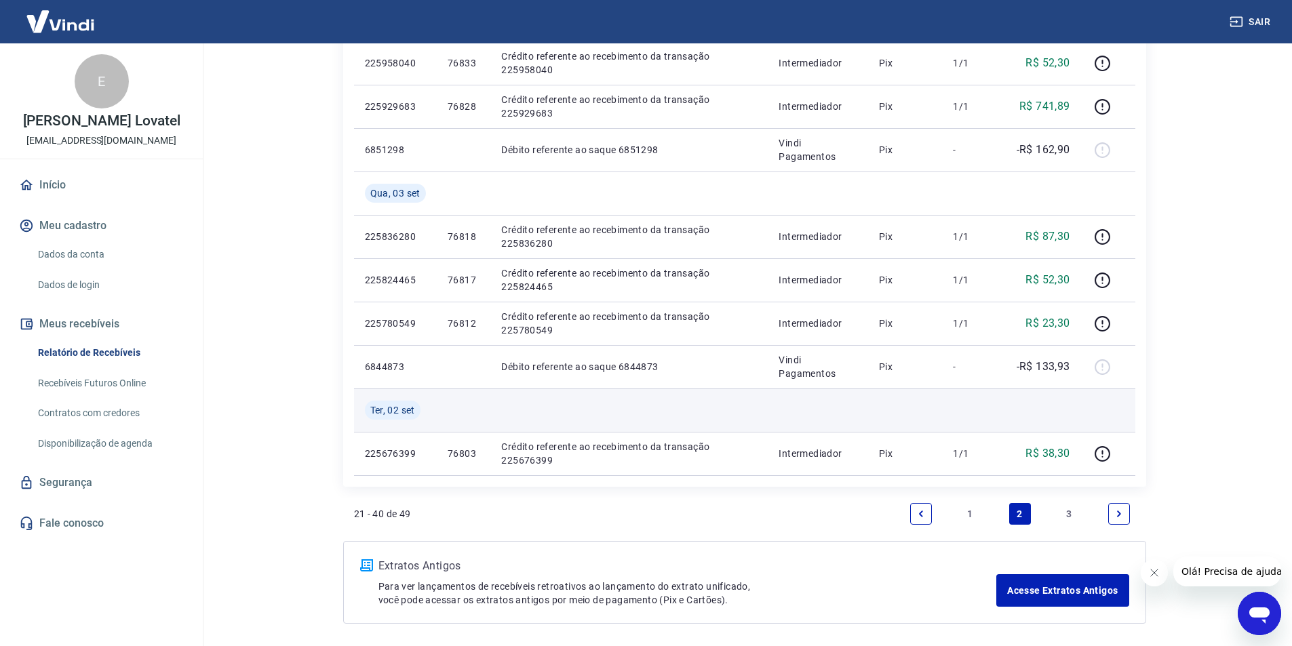
click at [694, 401] on td at bounding box center [628, 410] width 277 height 43
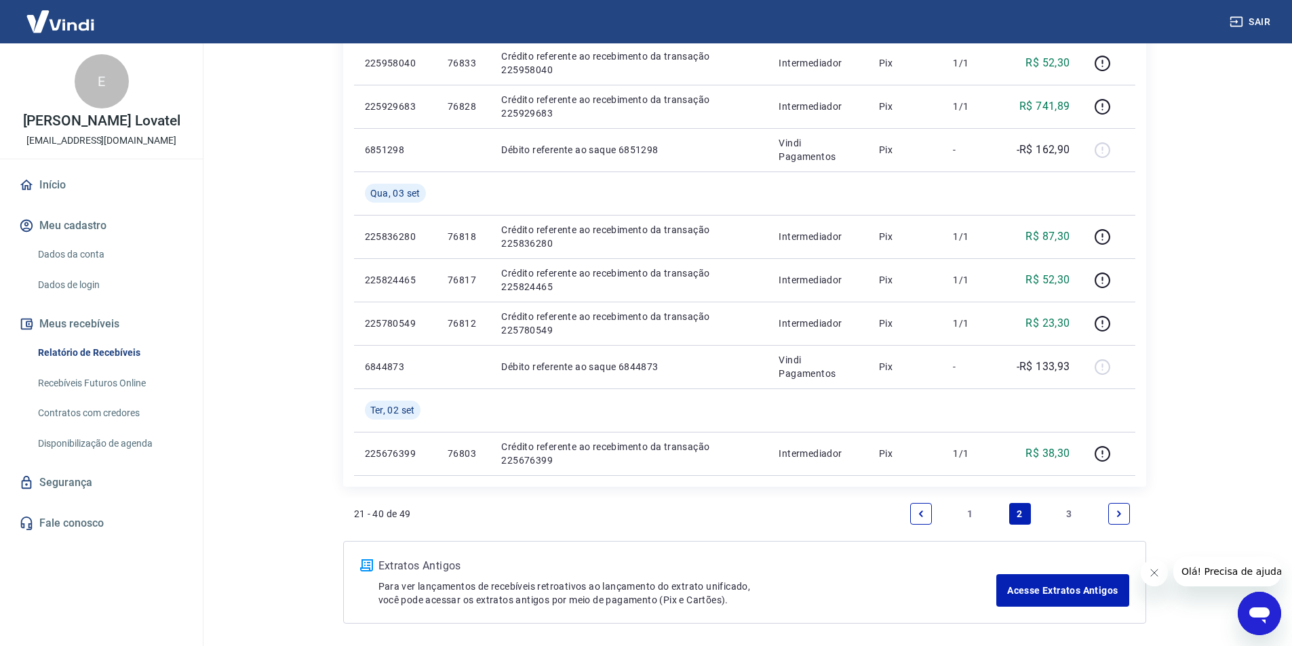
click at [1070, 511] on link "3" at bounding box center [1069, 514] width 22 height 22
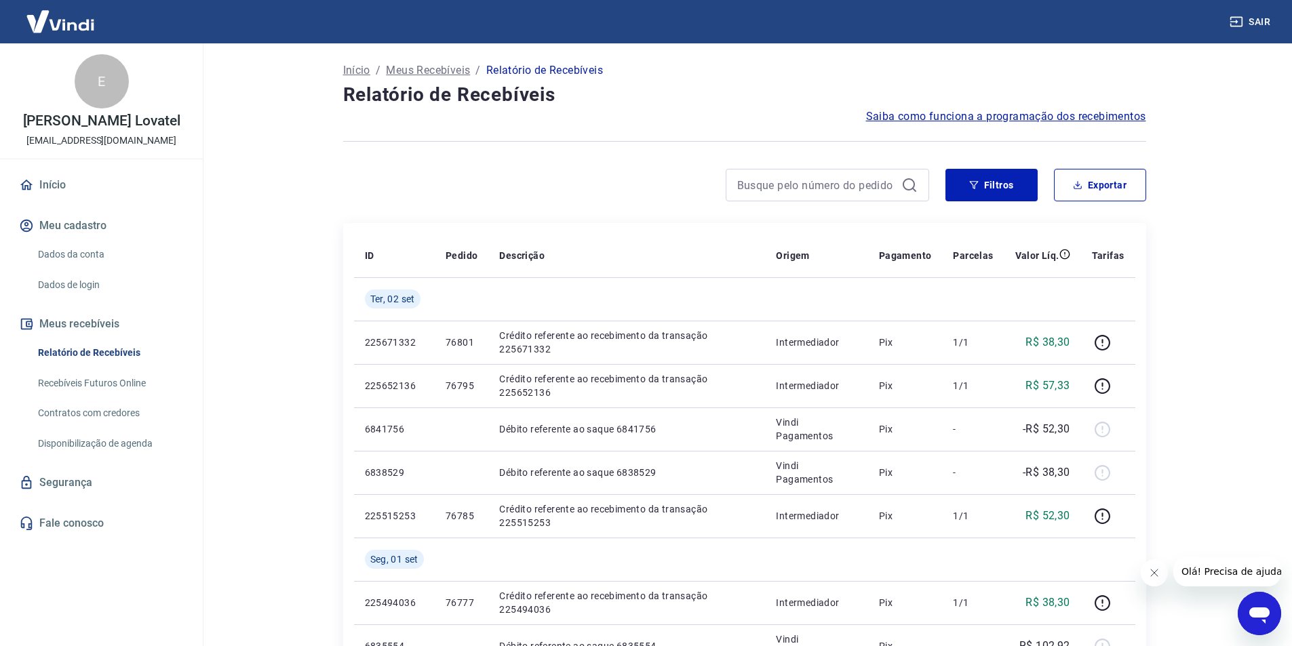
click at [1178, 429] on main "Início / Meus Recebíveis / Relatório de Recebíveis Relatório de Recebíveis Saib…" at bounding box center [744, 344] width 1095 height 603
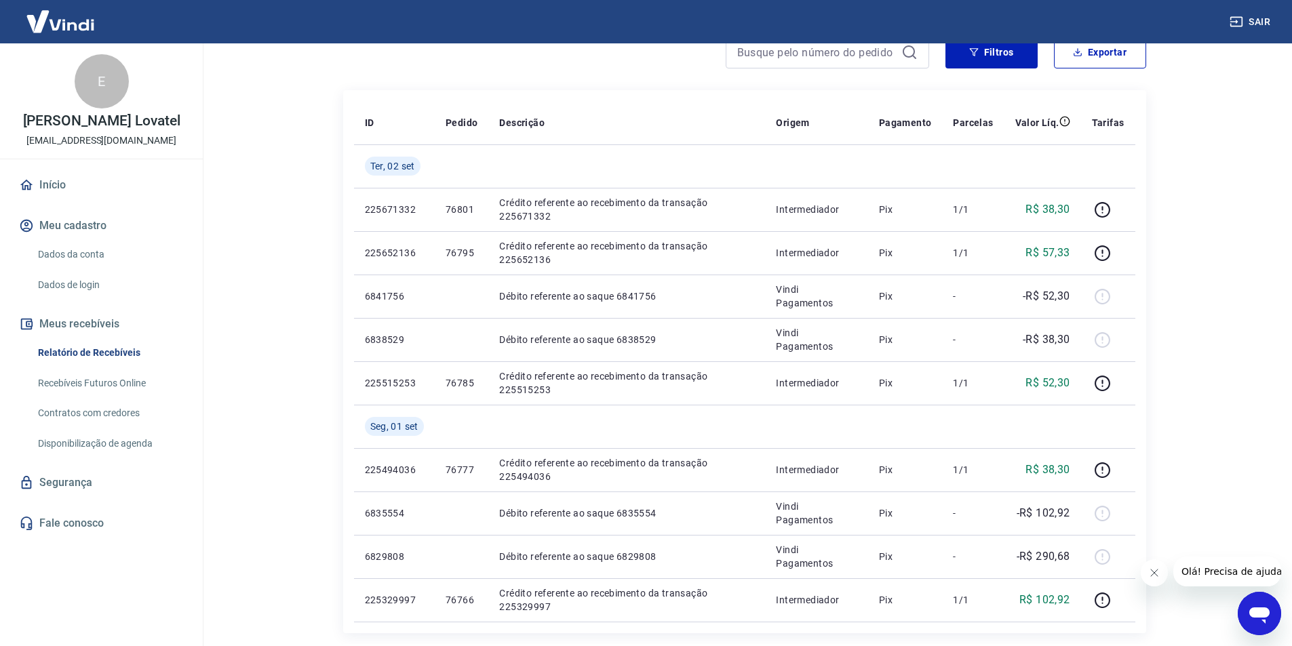
scroll to position [332, 0]
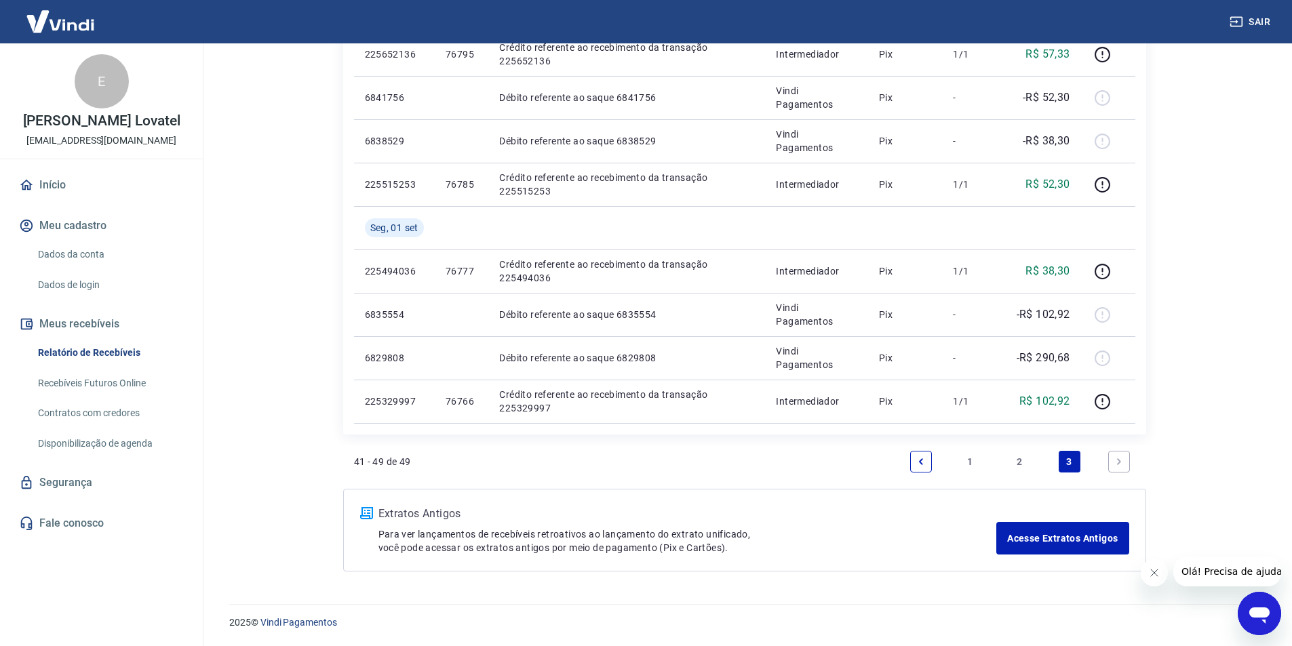
click at [1018, 459] on link "2" at bounding box center [1020, 462] width 22 height 22
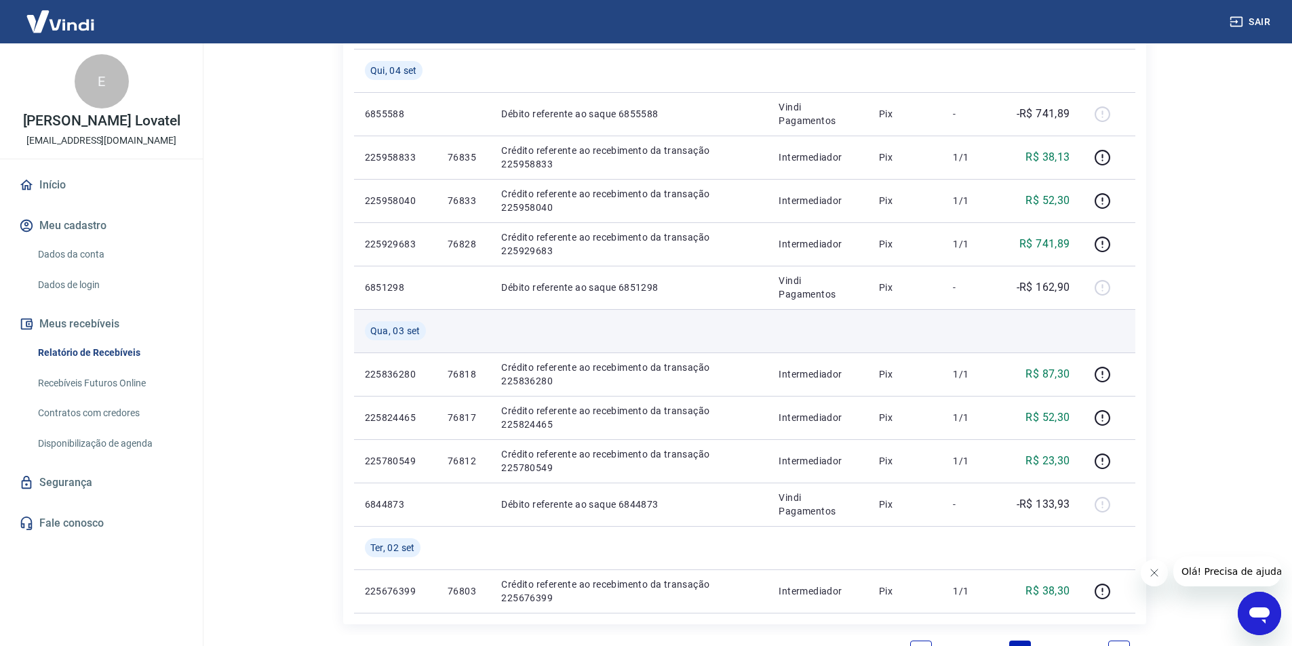
scroll to position [1001, 0]
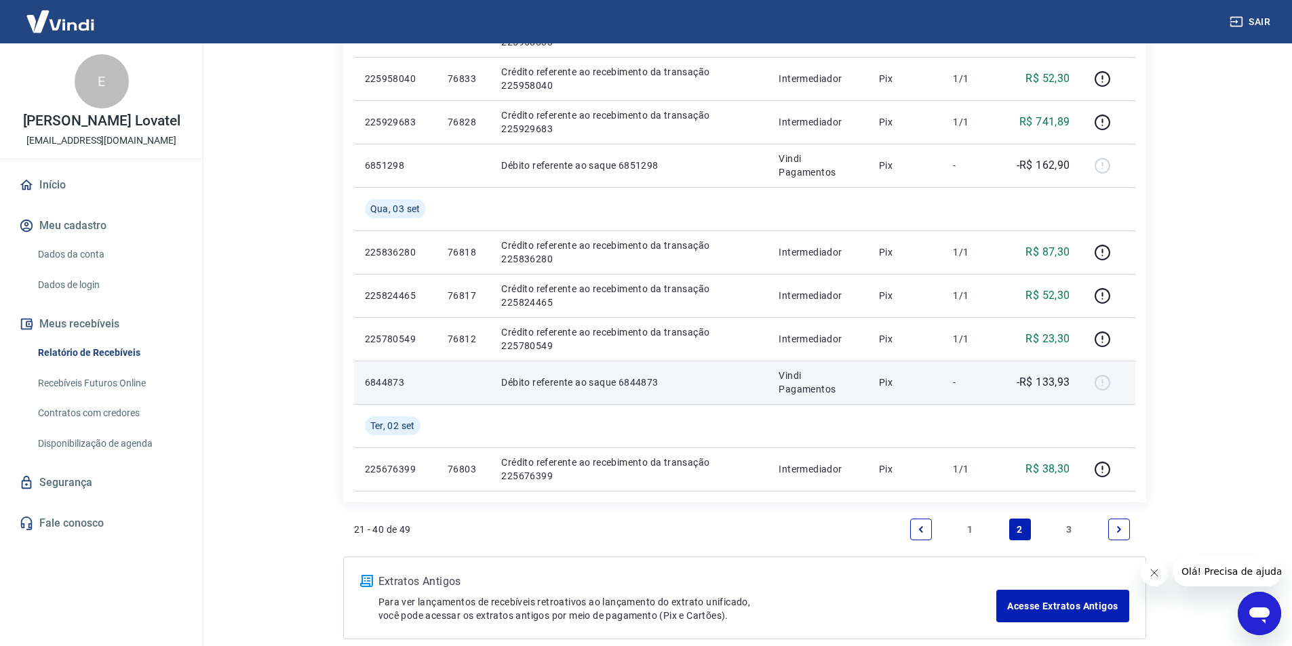
click at [1030, 381] on p "-R$ 133,93" at bounding box center [1043, 382] width 54 height 16
drag, startPoint x: 1014, startPoint y: 387, endPoint x: 1065, endPoint y: 386, distance: 51.5
click at [1065, 386] on td "-R$ 133,93" at bounding box center [1042, 382] width 77 height 43
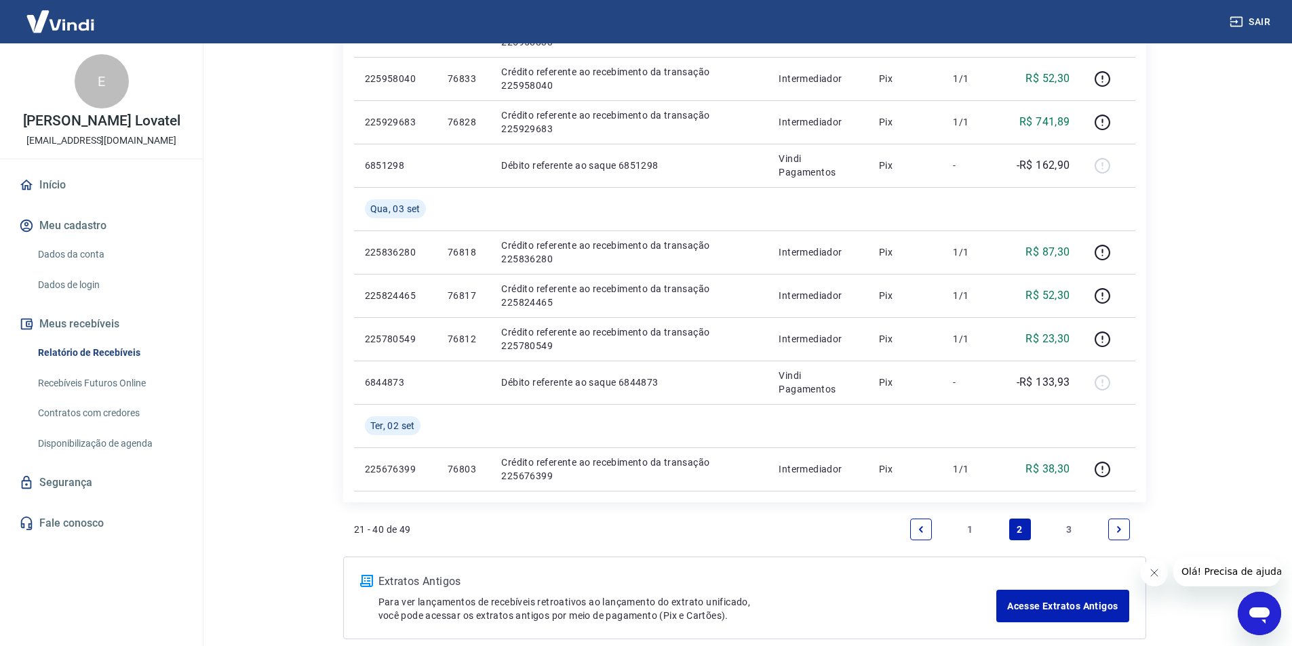
click at [1069, 534] on link "3" at bounding box center [1069, 530] width 22 height 22
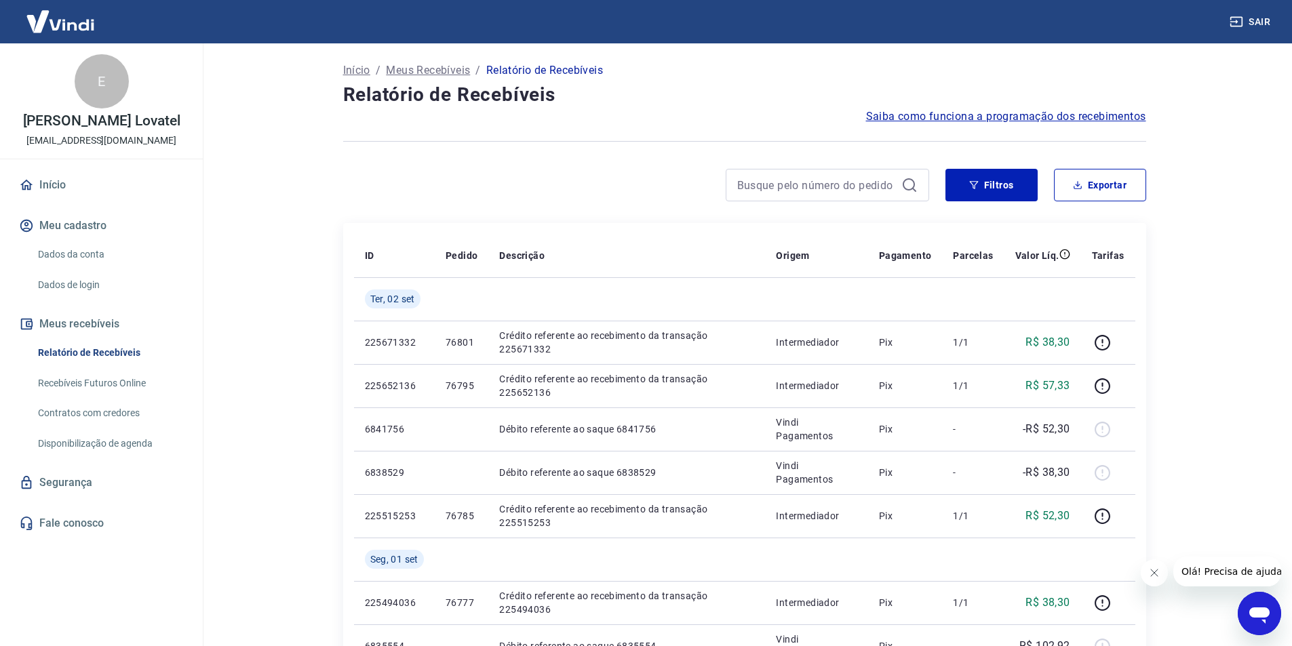
click at [1166, 392] on div "Início / Meus Recebíveis / Relatório de Recebíveis Relatório de Recebíveis Saib…" at bounding box center [745, 481] width 868 height 876
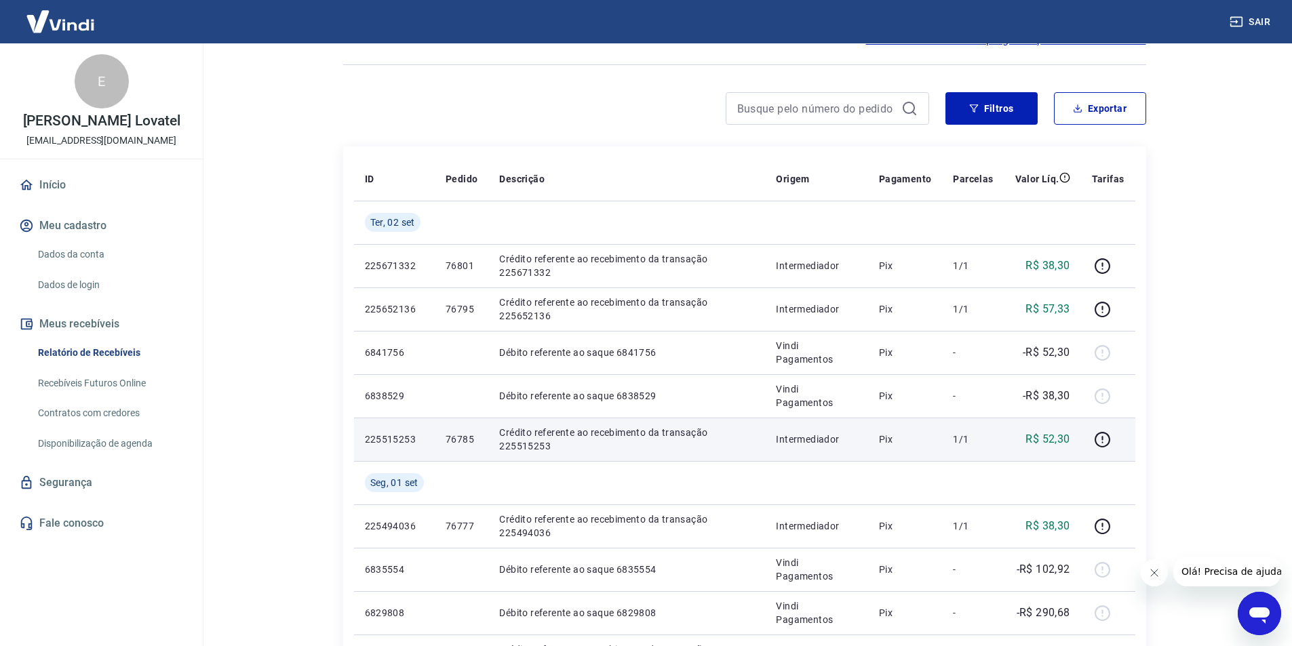
scroll to position [332, 0]
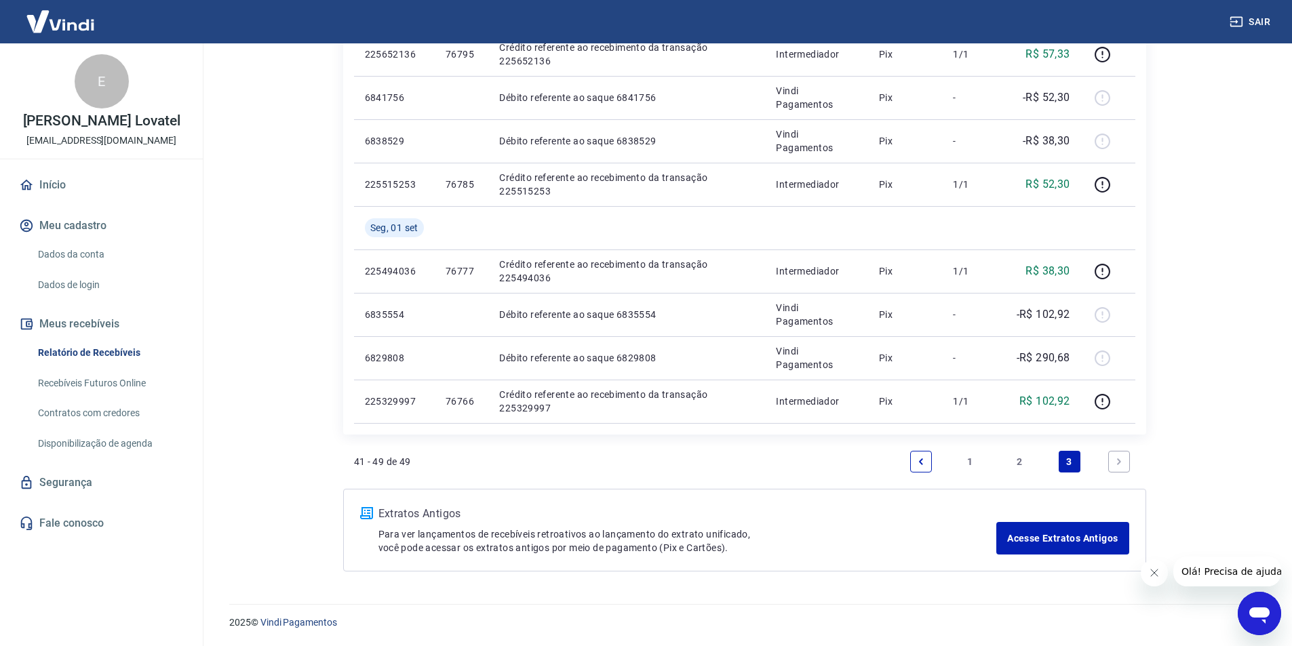
click at [1014, 462] on link "2" at bounding box center [1020, 462] width 22 height 22
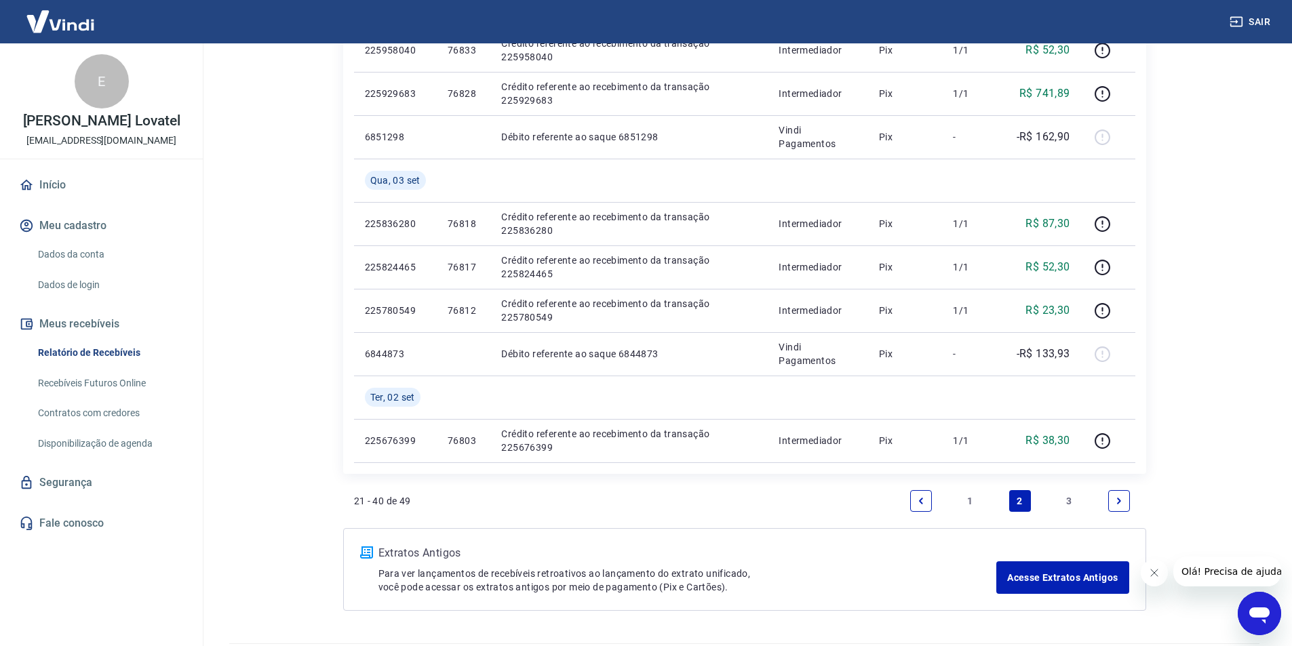
scroll to position [1001, 0]
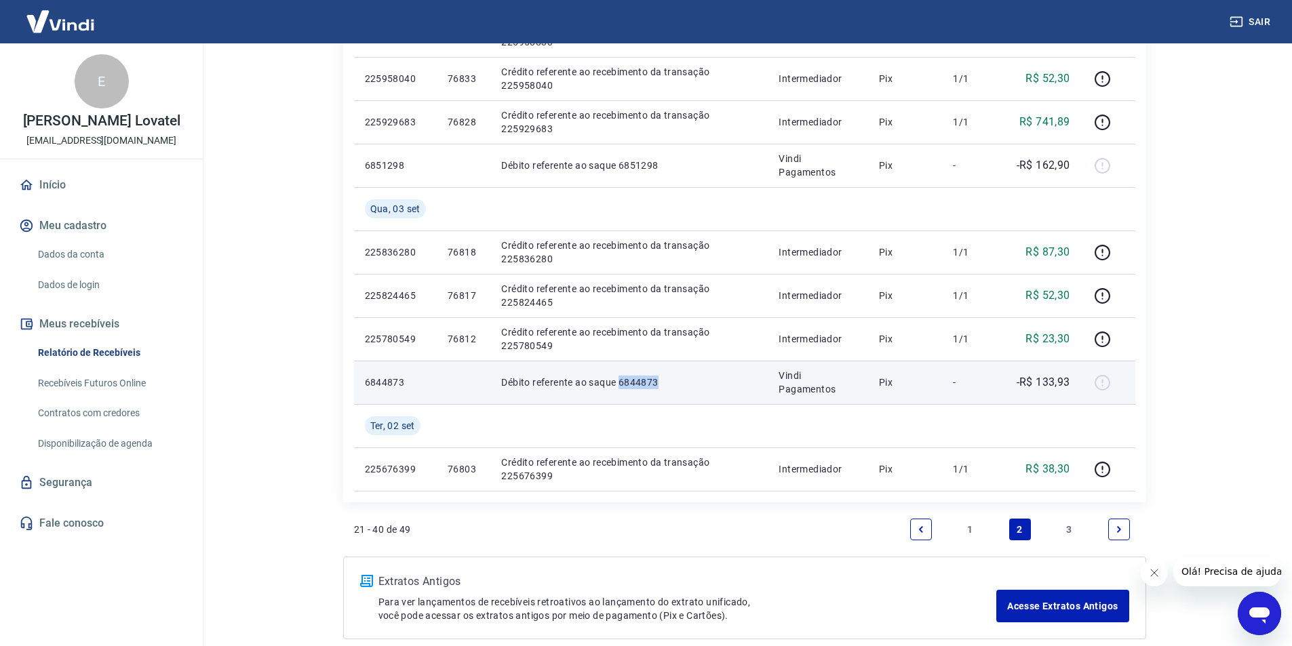
drag, startPoint x: 617, startPoint y: 381, endPoint x: 658, endPoint y: 378, distance: 40.8
click at [658, 378] on p "Débito referente ao saque 6844873" at bounding box center [629, 383] width 256 height 14
copy p "6844873"
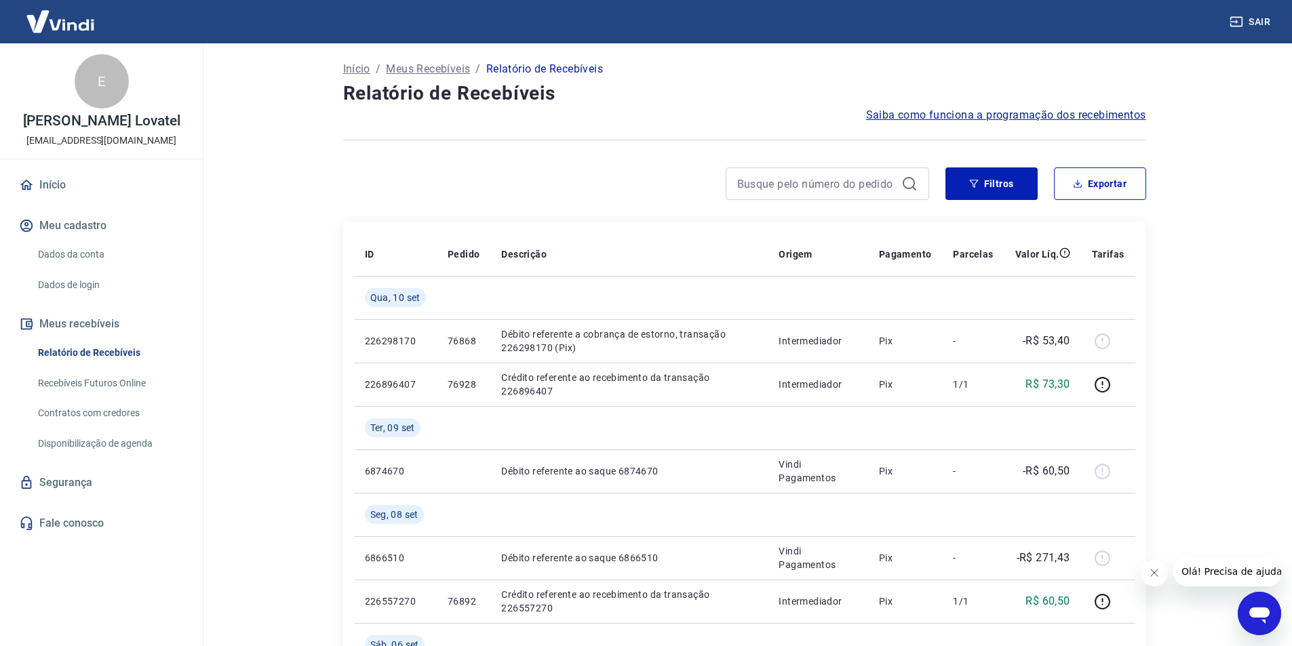
scroll to position [0, 0]
click at [1115, 176] on button "Exportar" at bounding box center [1100, 185] width 92 height 33
type input "[DATE]"
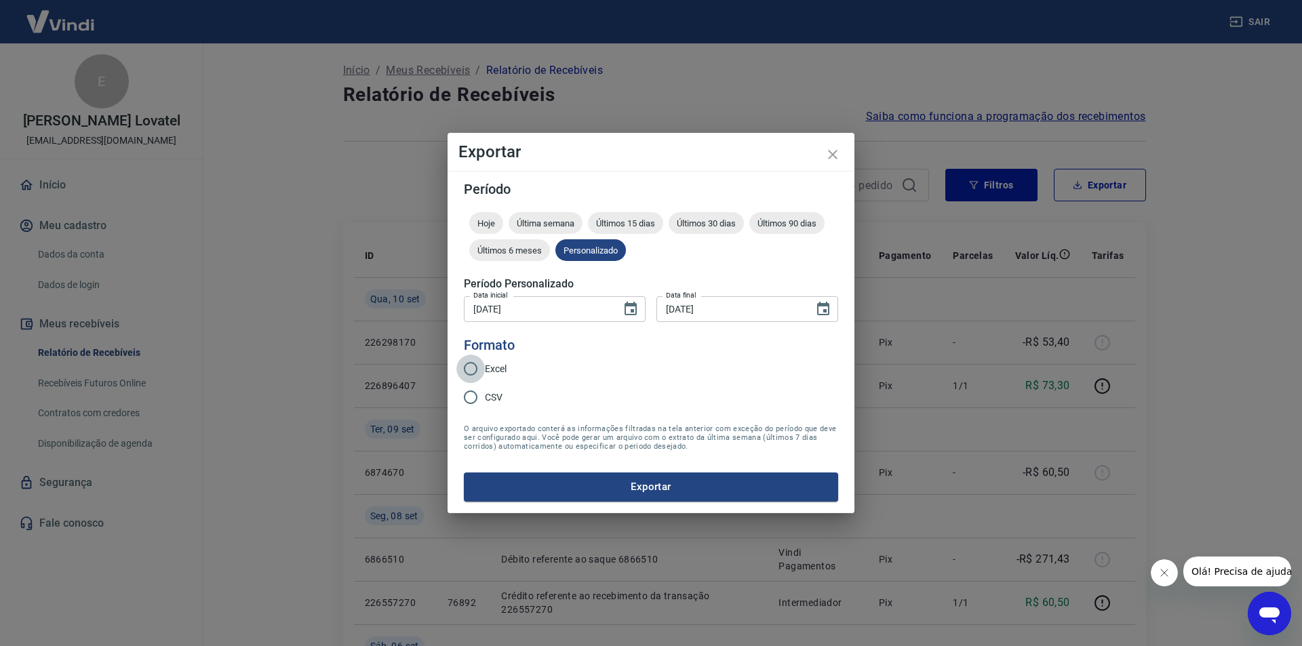
click at [472, 370] on input "Excel" at bounding box center [470, 369] width 28 height 28
radio input "true"
click at [667, 483] on button "Exportar" at bounding box center [651, 487] width 374 height 28
